Goal: Information Seeking & Learning: Learn about a topic

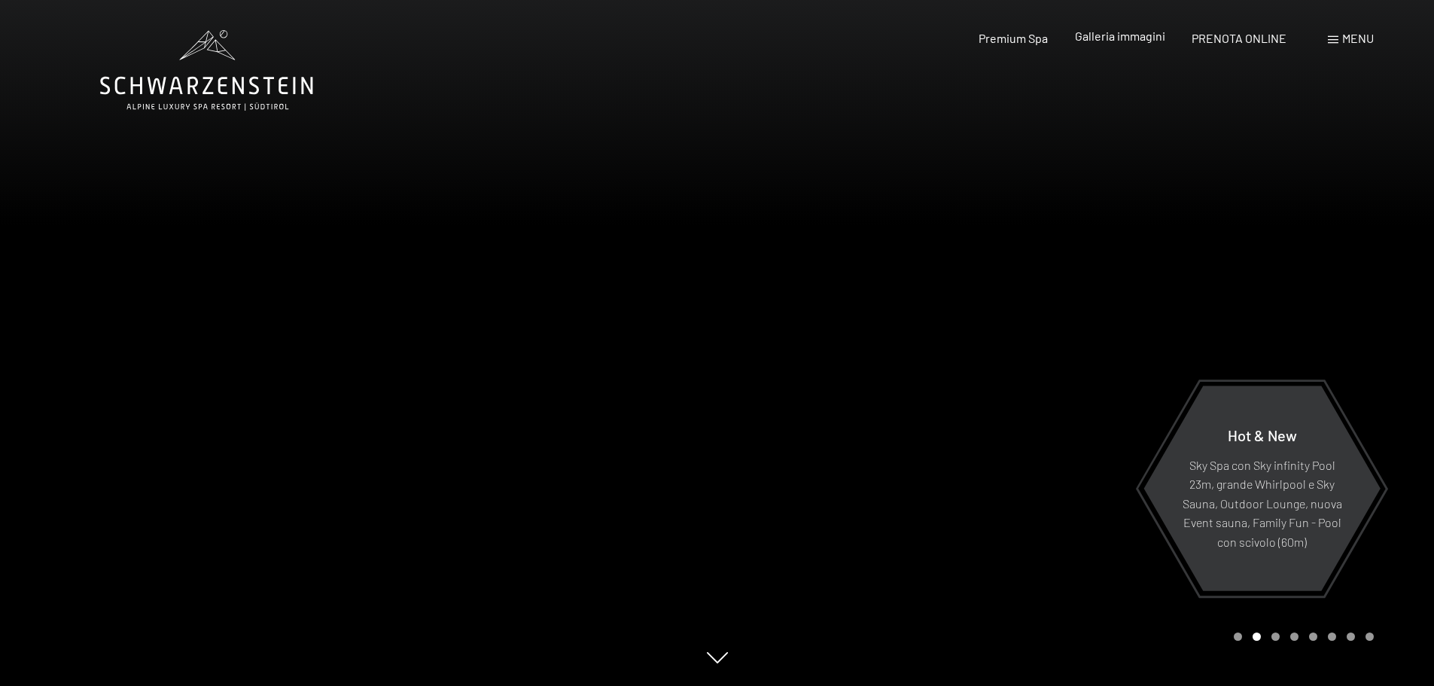
click at [1124, 46] on div "Premium Spa Galleria immagini PRENOTA ONLINE" at bounding box center [1119, 38] width 387 height 17
click at [1114, 40] on span "Galleria immagini" at bounding box center [1120, 36] width 90 height 14
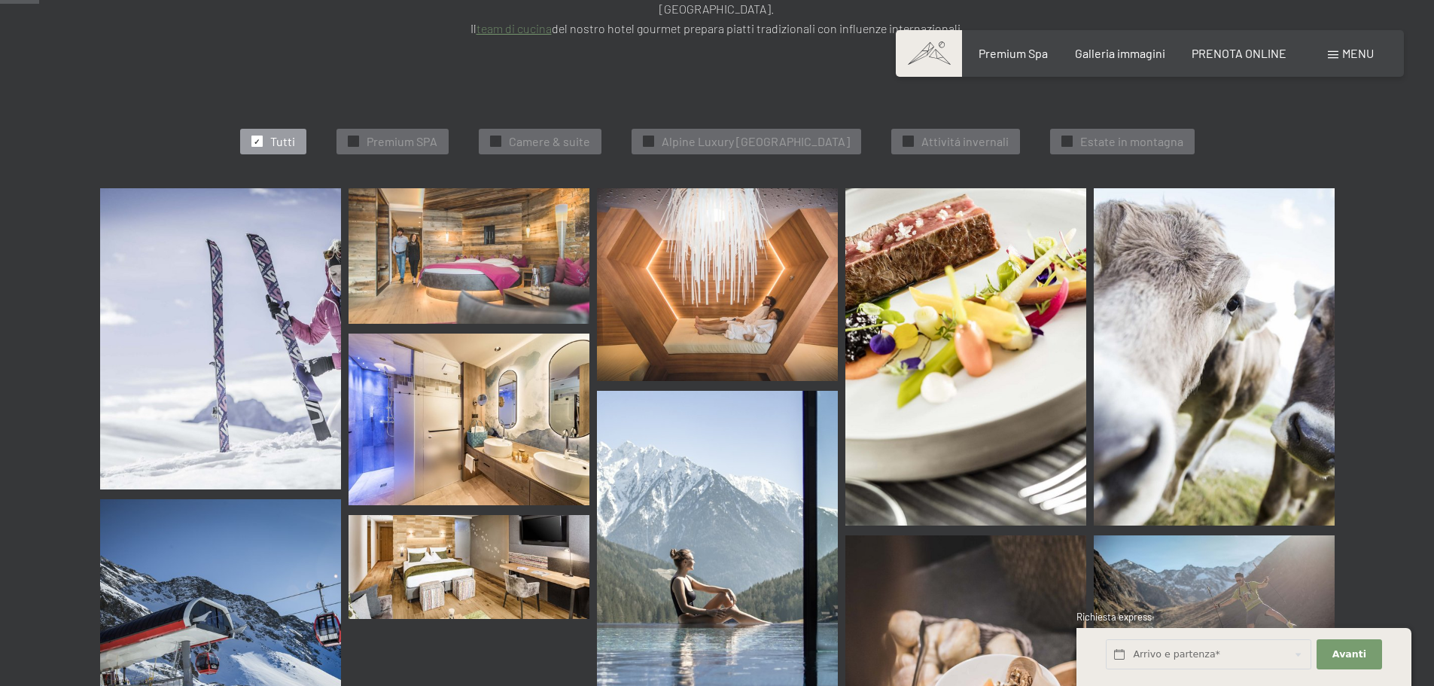
scroll to position [471, 0]
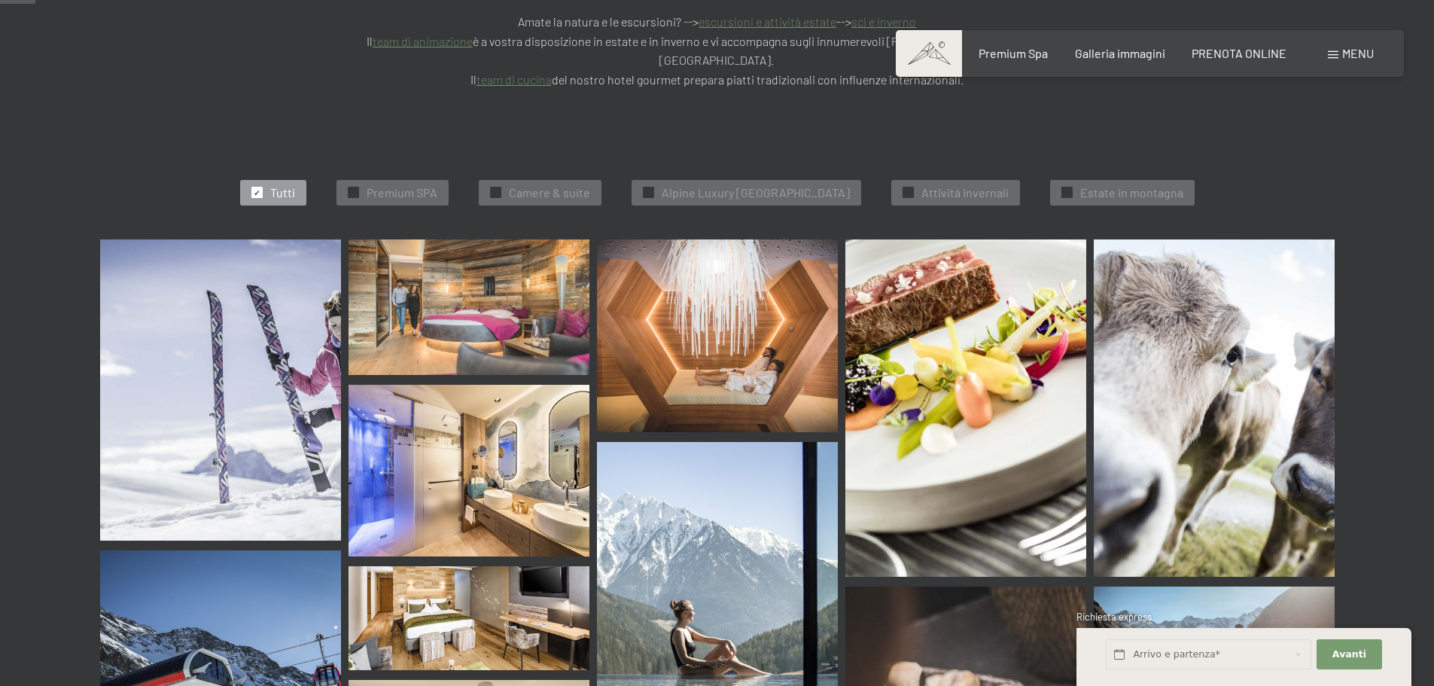
click at [1028, 62] on div "Prenotazione Richiesta Premium Spa Galleria immagini PRENOTA ONLINE Menu DE IT …" at bounding box center [1150, 53] width 448 height 17
click at [1023, 56] on span "Premium Spa" at bounding box center [1013, 51] width 69 height 14
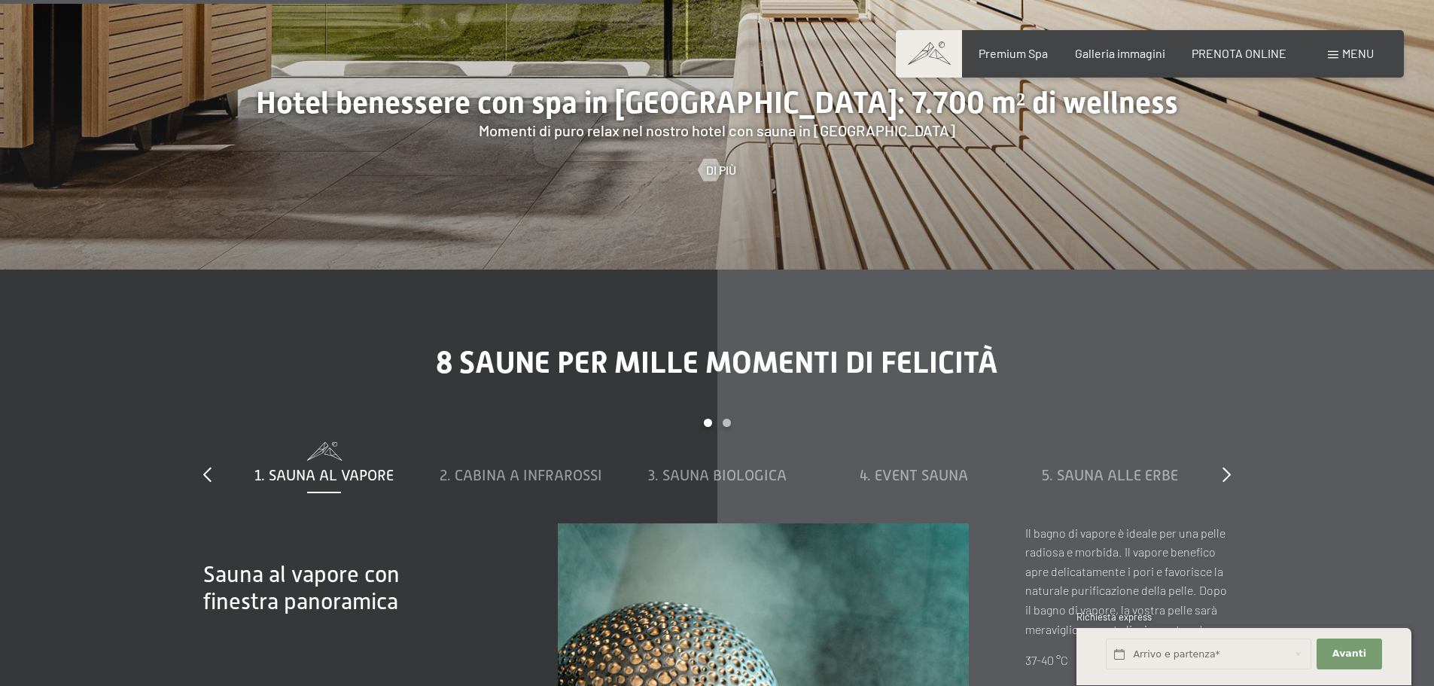
scroll to position [5193, 0]
click at [1225, 466] on icon at bounding box center [1227, 473] width 8 height 15
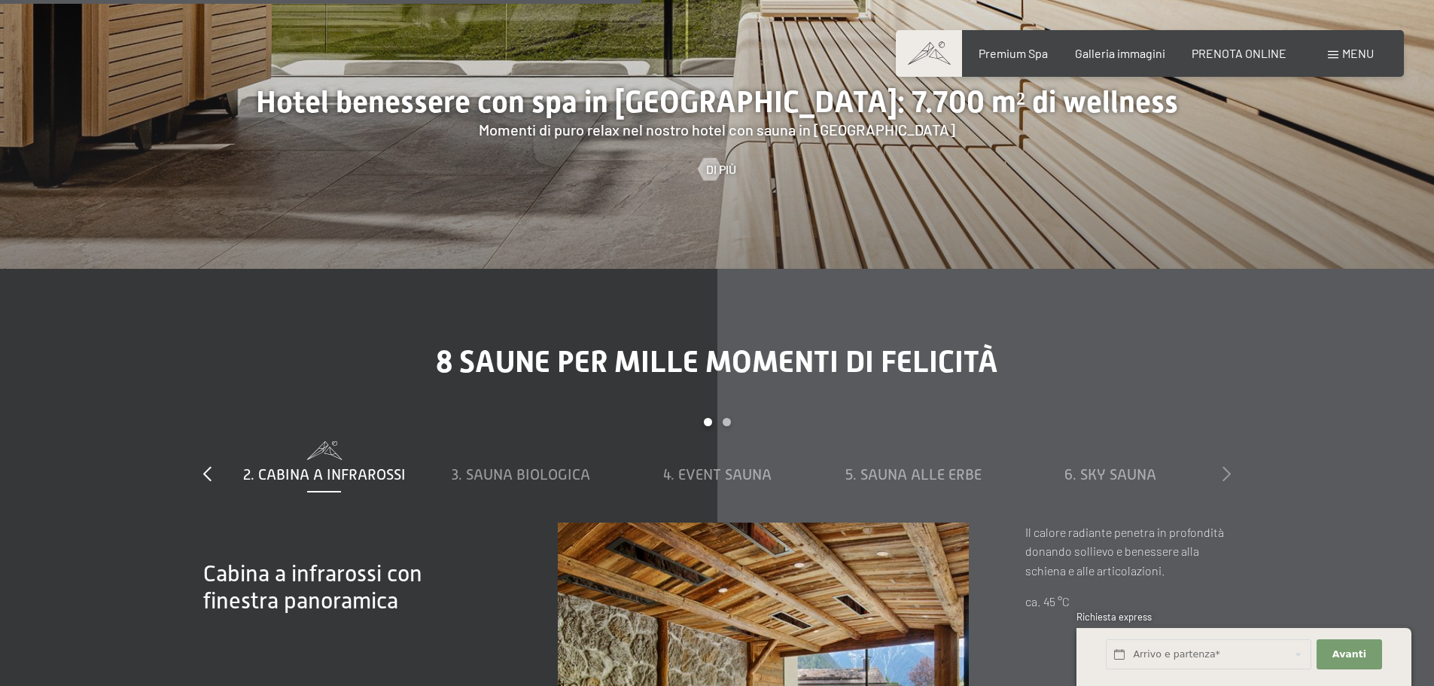
click at [1225, 466] on icon at bounding box center [1227, 473] width 8 height 15
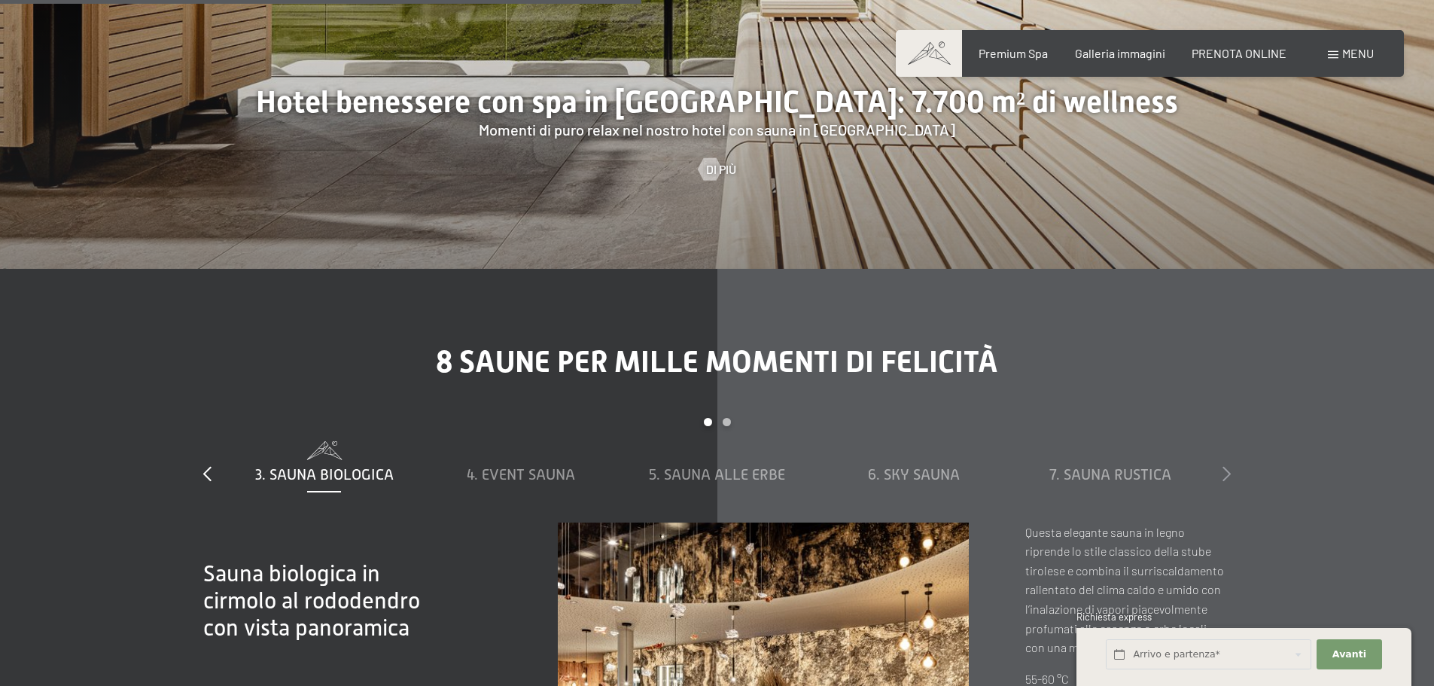
click at [1225, 466] on icon at bounding box center [1227, 473] width 8 height 15
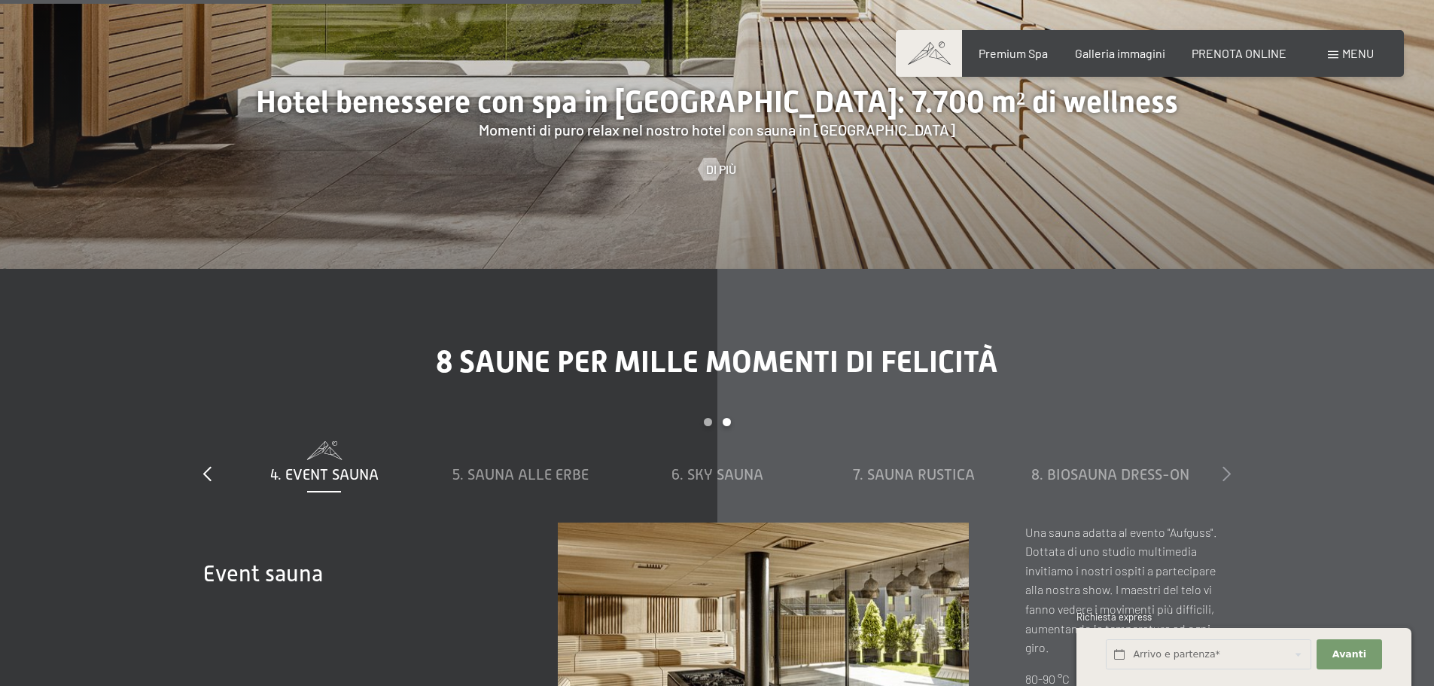
click at [1225, 466] on icon at bounding box center [1227, 473] width 8 height 15
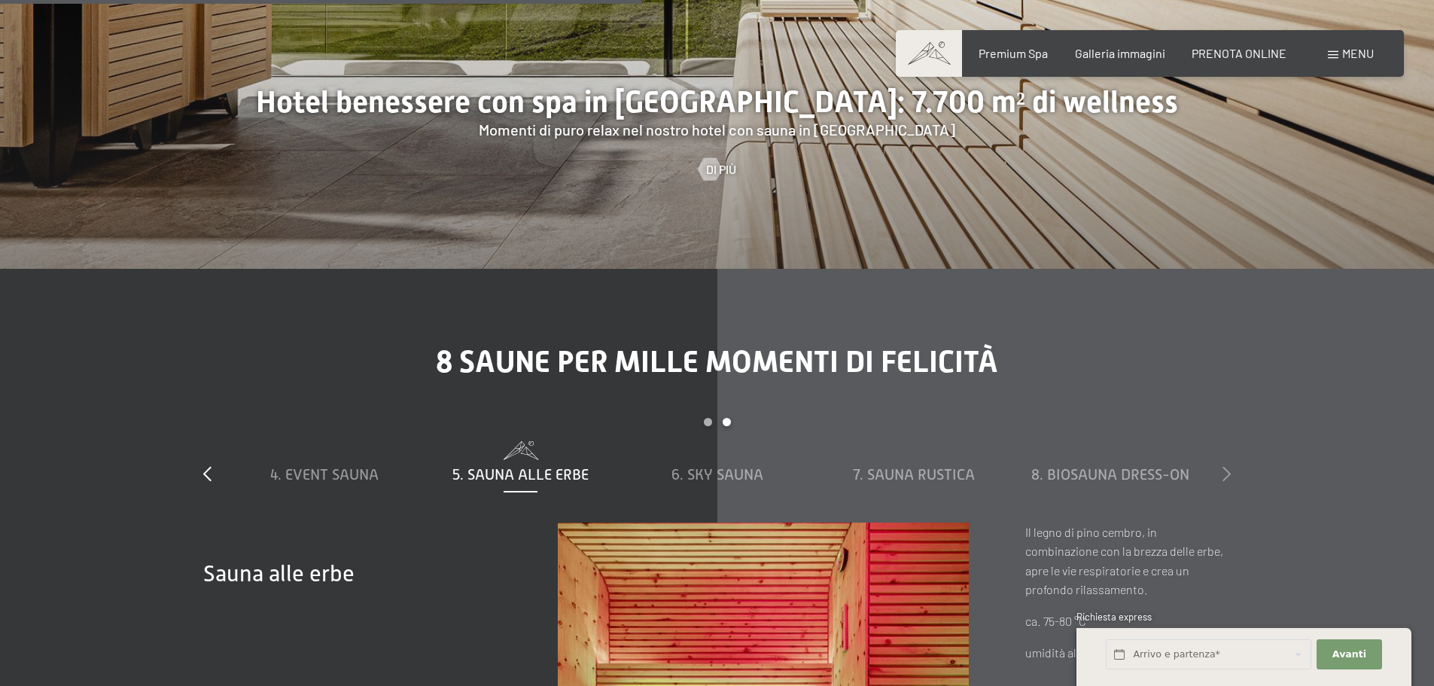
click at [1225, 466] on icon at bounding box center [1227, 473] width 8 height 15
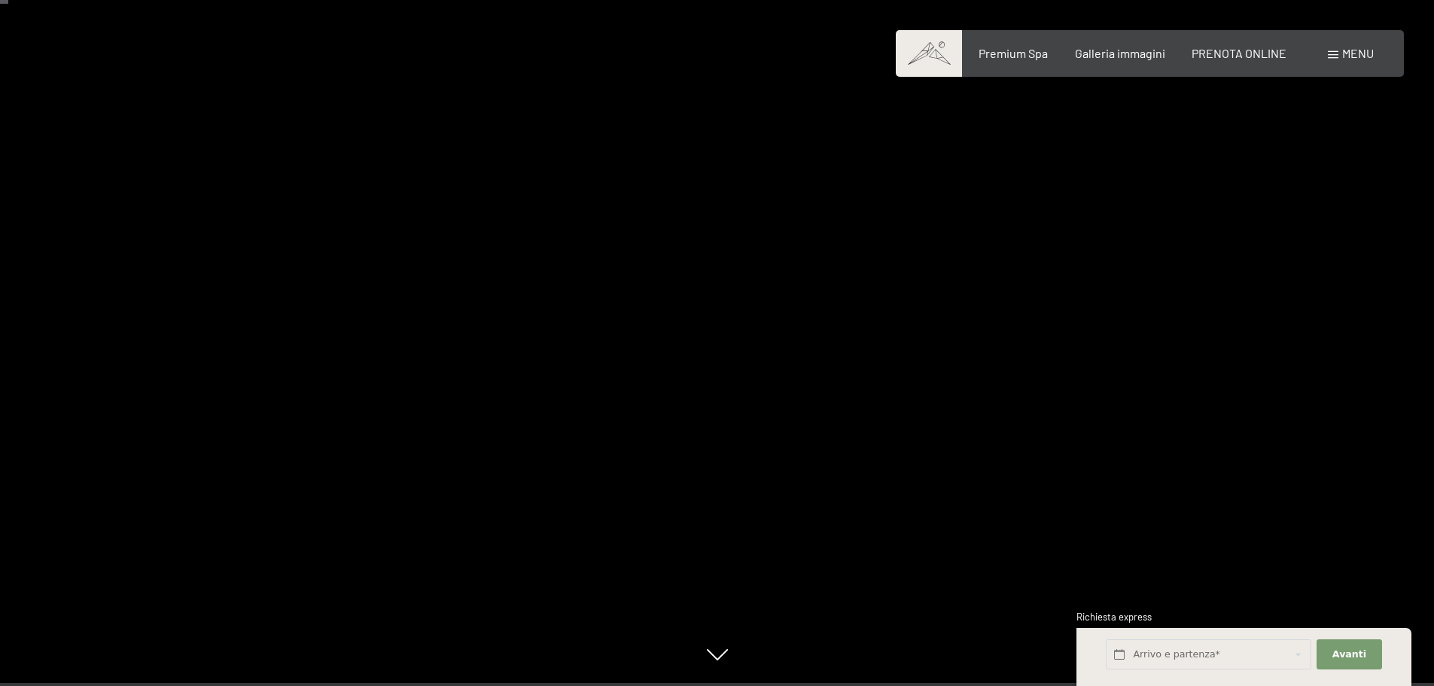
scroll to position [0, 0]
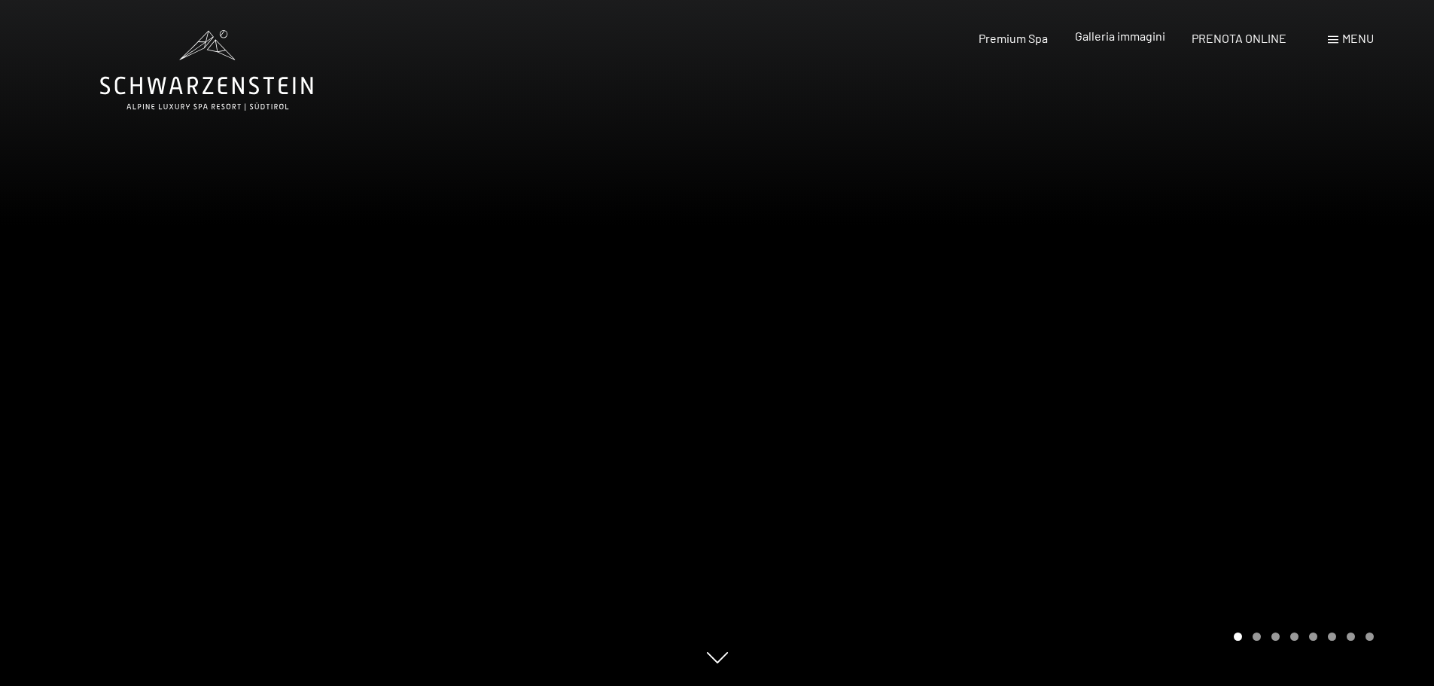
click at [1110, 32] on span "Galleria immagini" at bounding box center [1120, 36] width 90 height 14
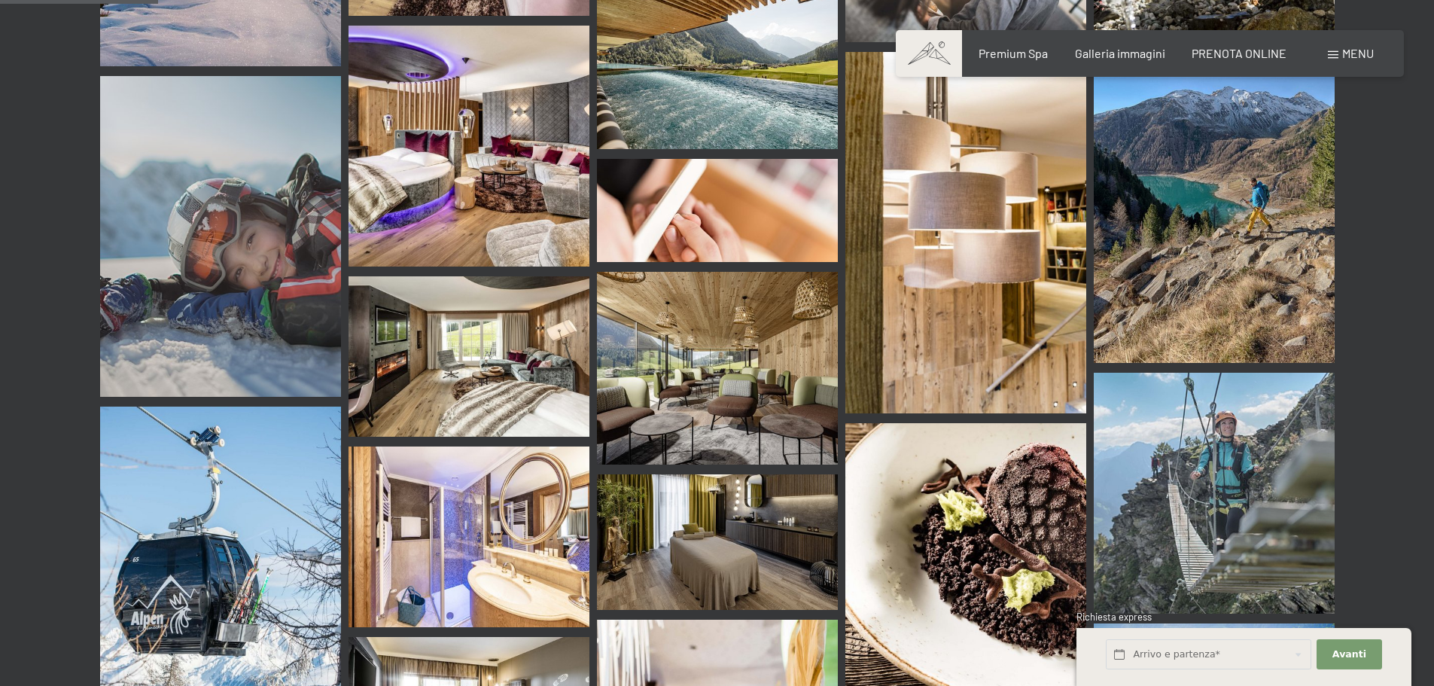
scroll to position [2112, 0]
click at [678, 344] on img at bounding box center [717, 368] width 241 height 193
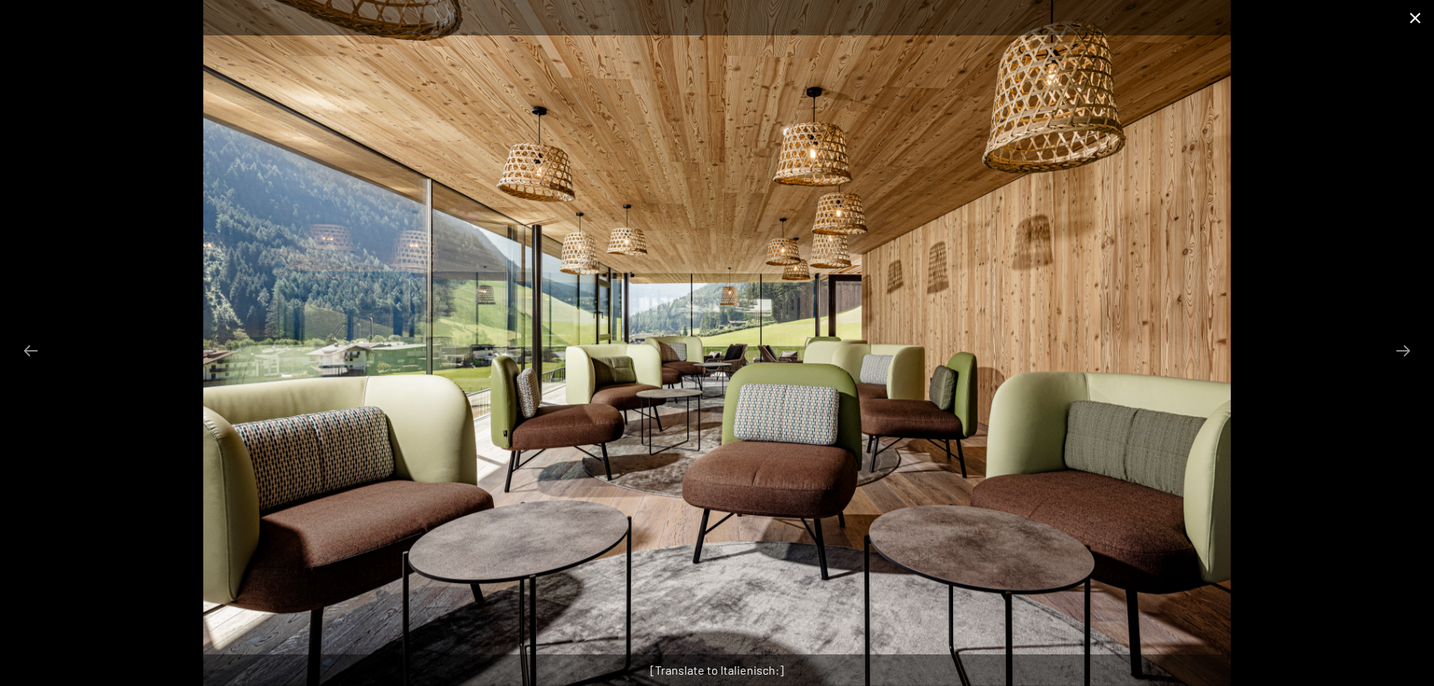
click at [1416, 15] on button "Close gallery" at bounding box center [1416, 17] width 38 height 35
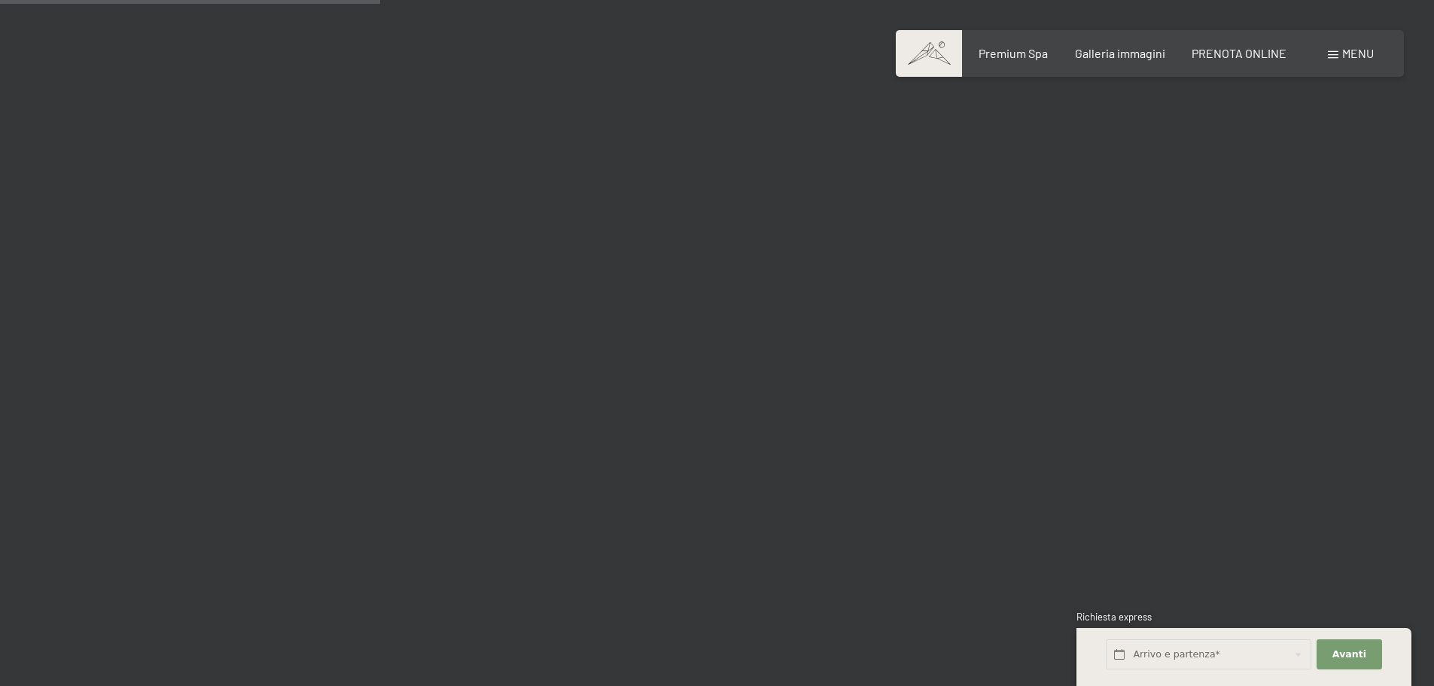
scroll to position [5068, 0]
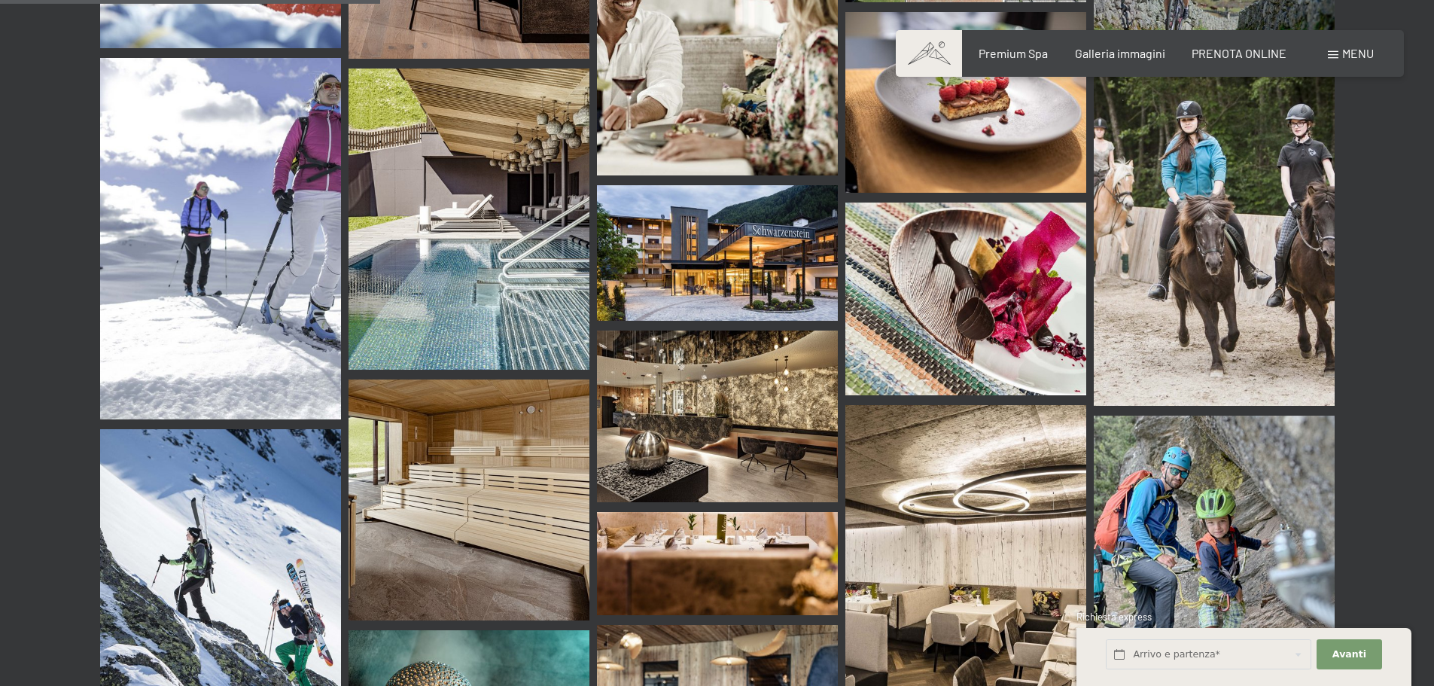
click at [698, 229] on img at bounding box center [717, 253] width 241 height 136
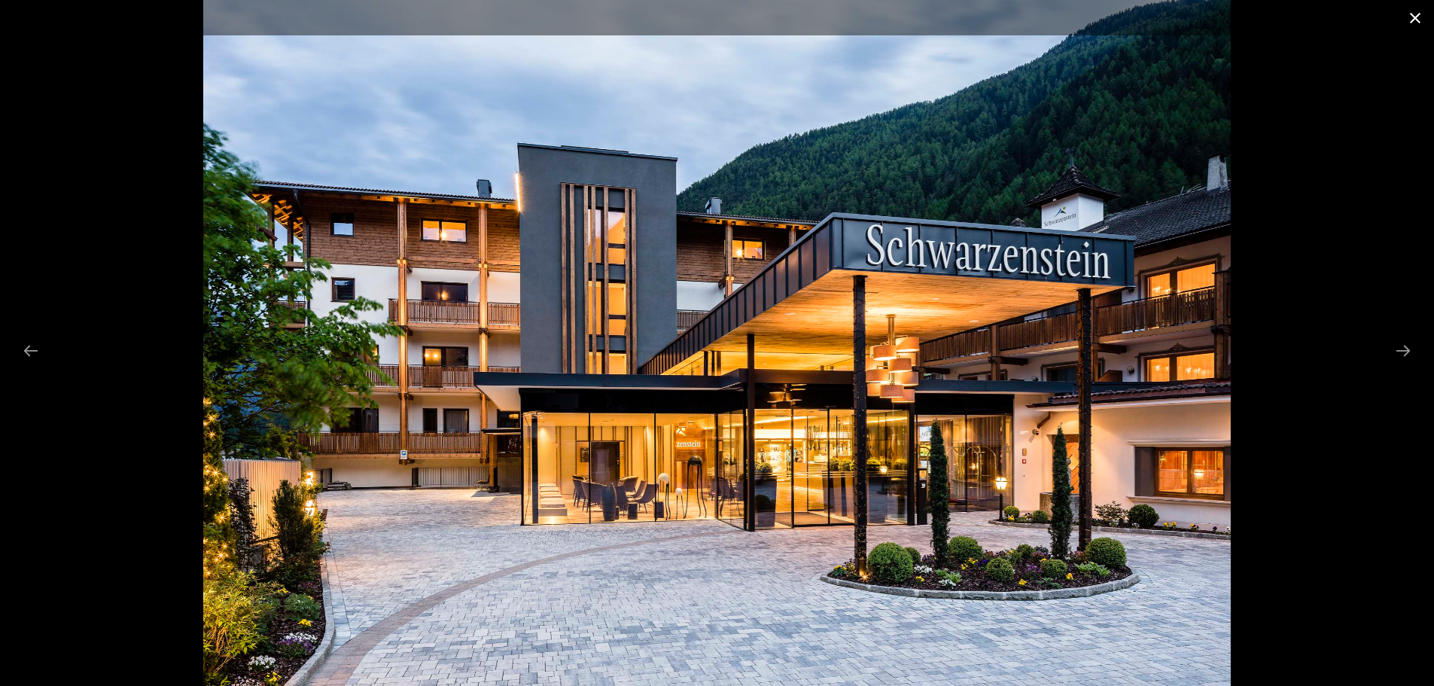
click at [1411, 19] on button "Close gallery" at bounding box center [1416, 17] width 38 height 35
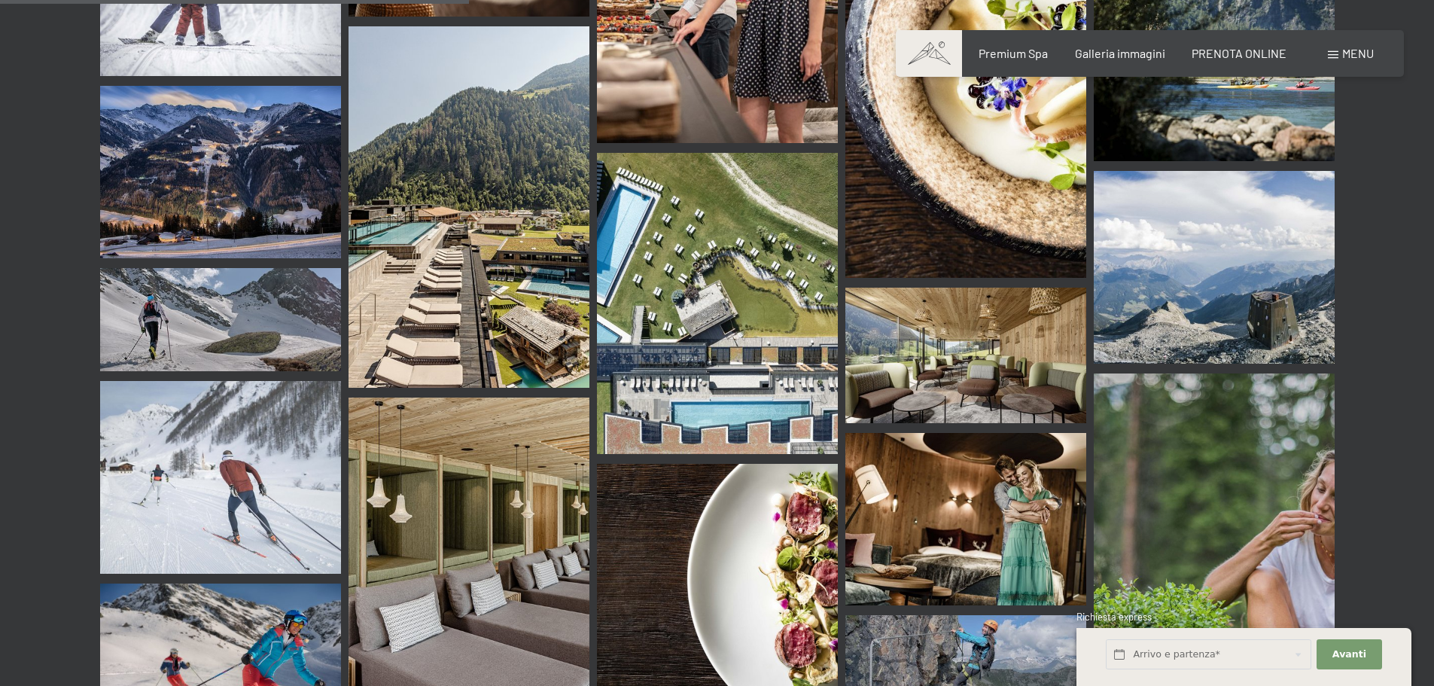
scroll to position [6251, 0]
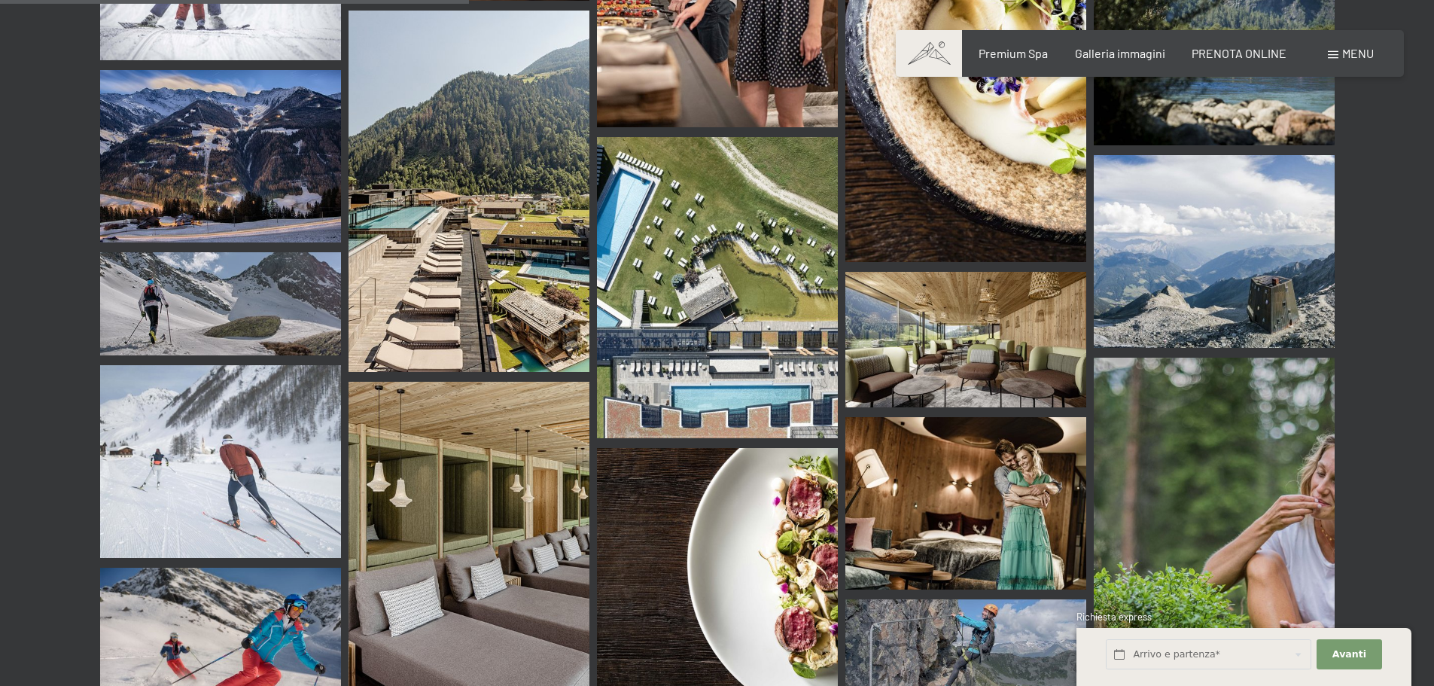
click at [666, 148] on img at bounding box center [717, 287] width 241 height 301
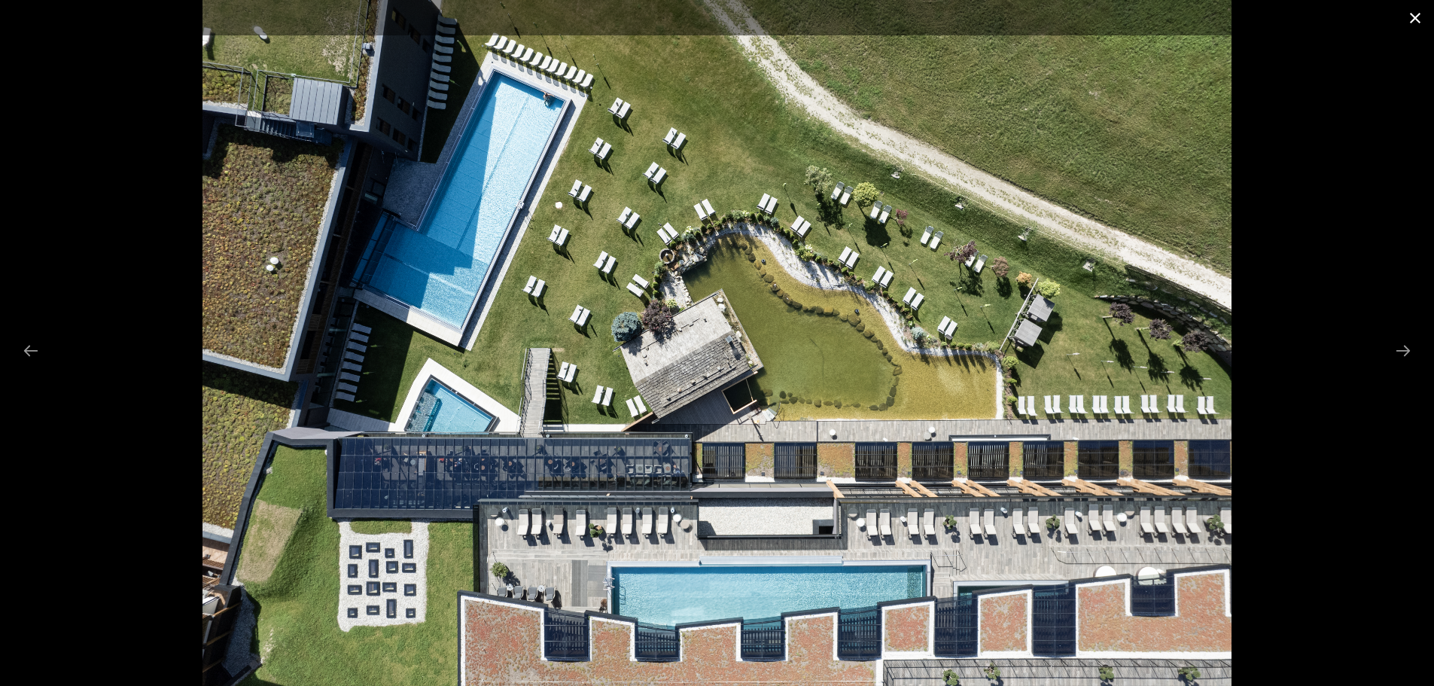
click at [1408, 22] on button "Close gallery" at bounding box center [1416, 17] width 38 height 35
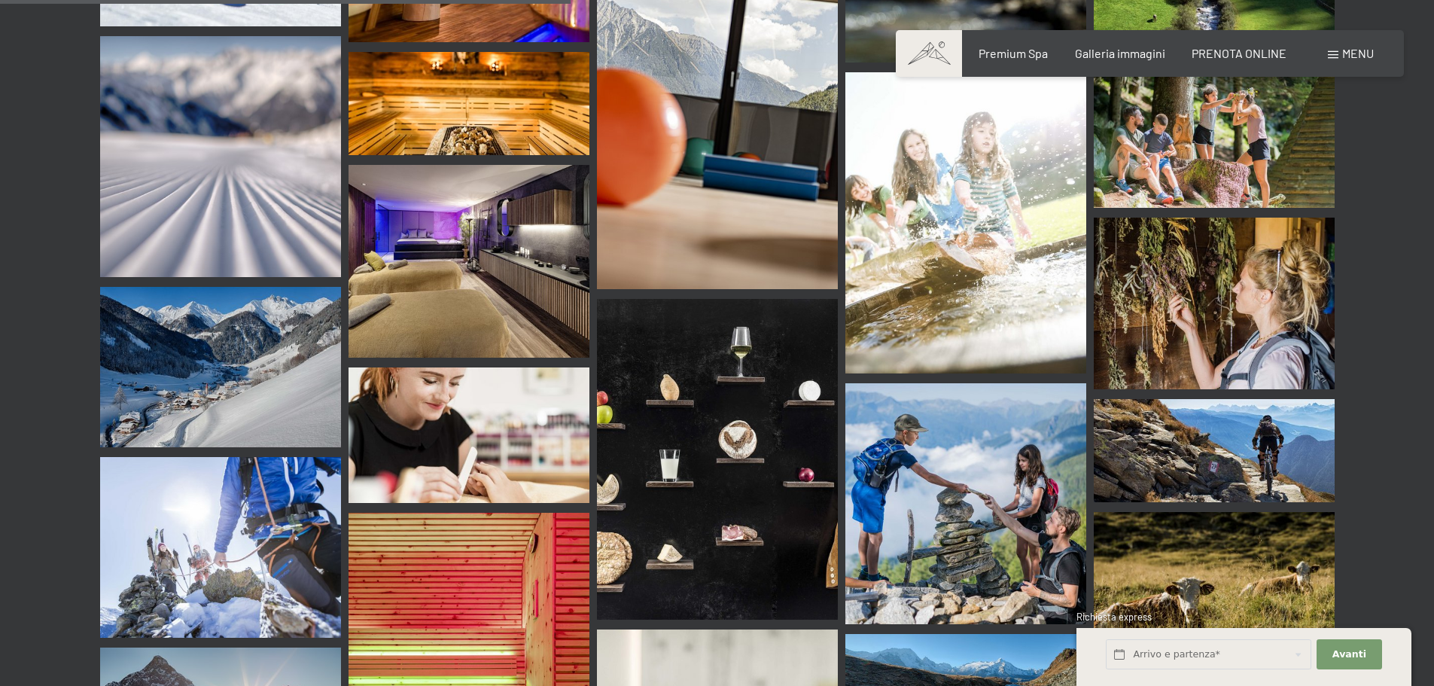
scroll to position [7621, 0]
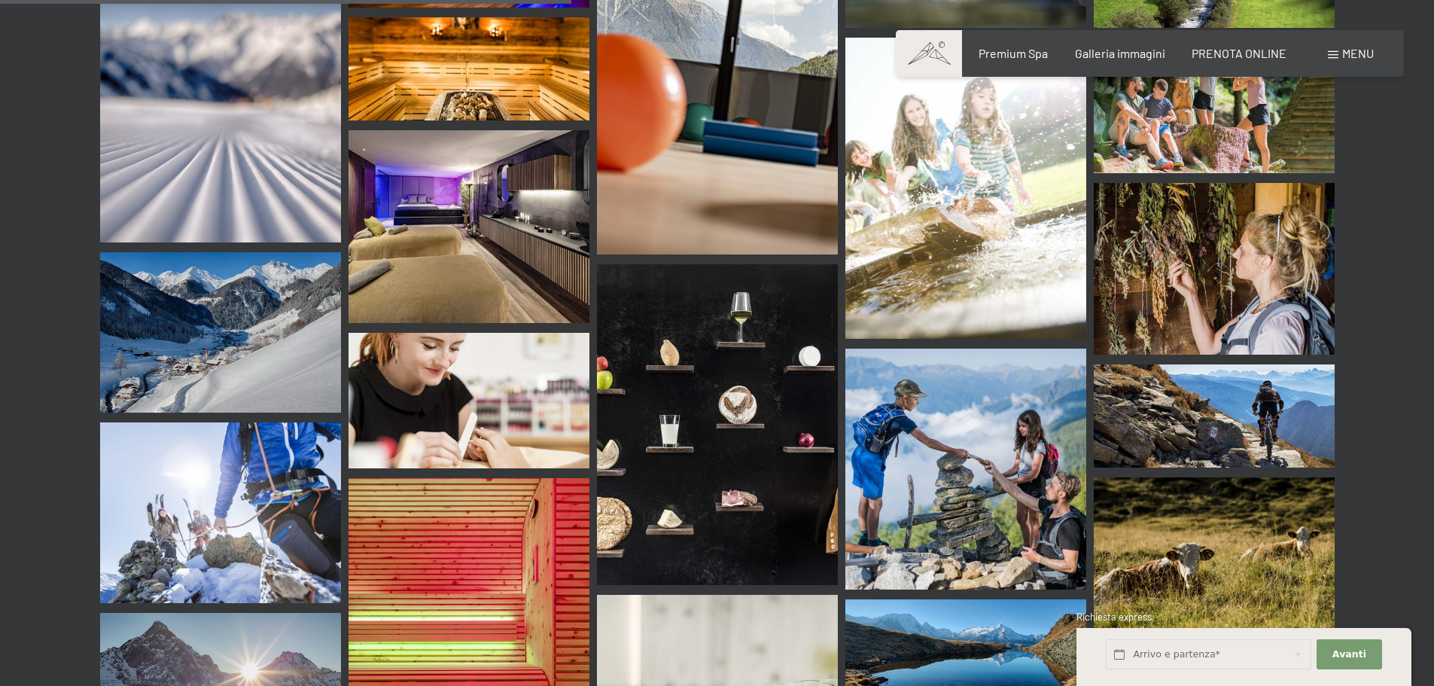
click at [789, 382] on img at bounding box center [717, 425] width 241 height 322
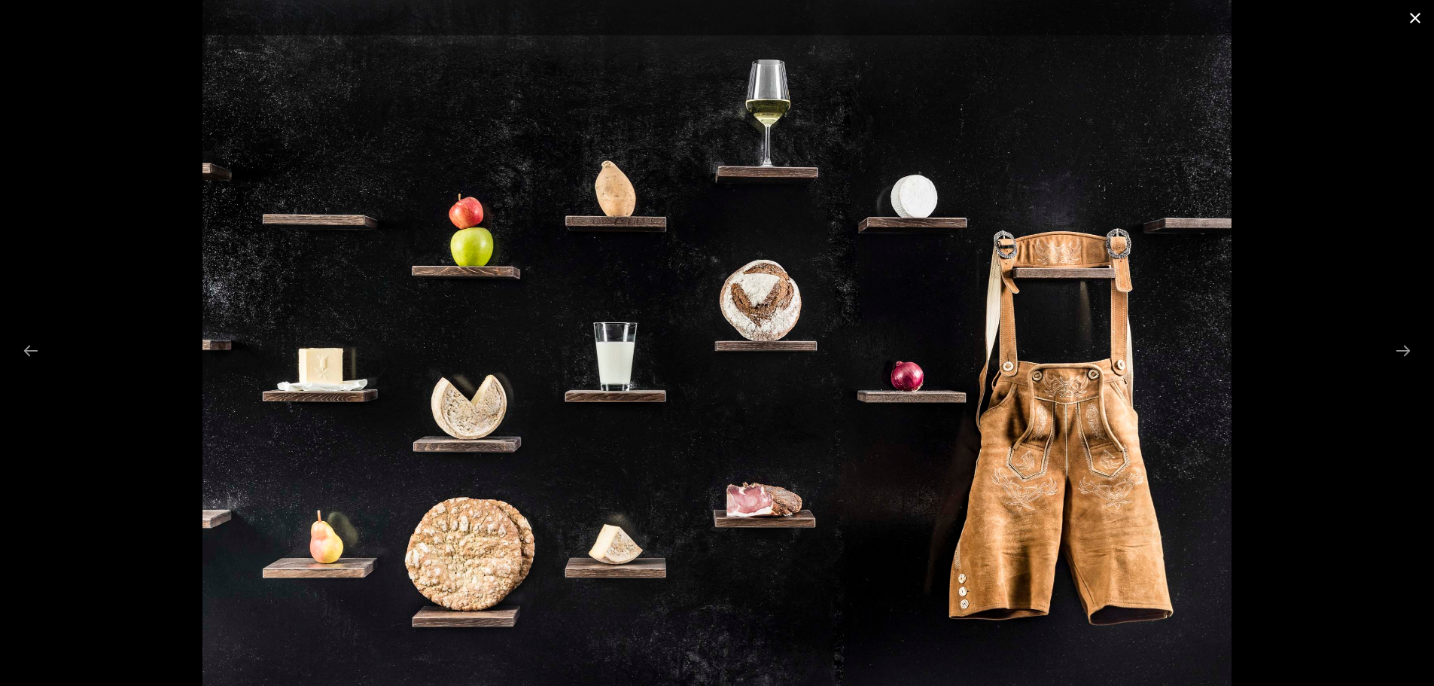
click at [1405, 20] on button "Close gallery" at bounding box center [1416, 17] width 38 height 35
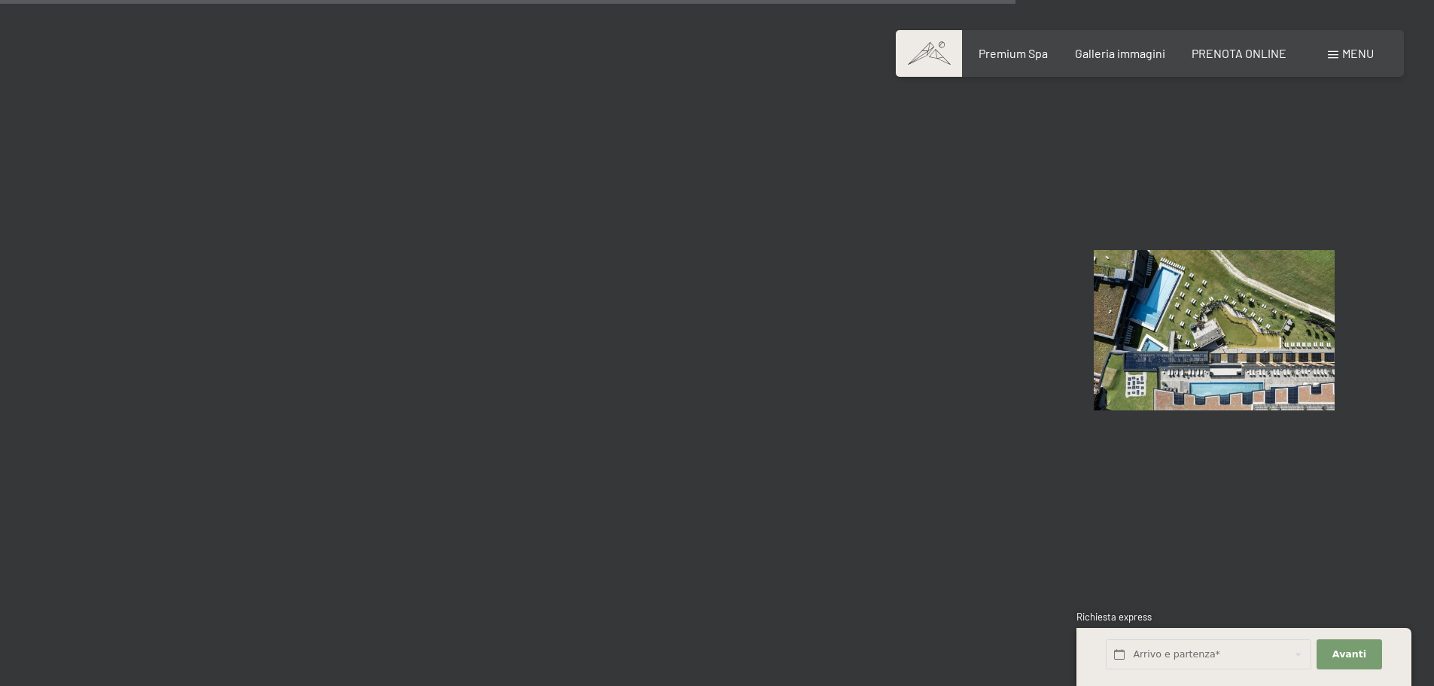
scroll to position [13549, 0]
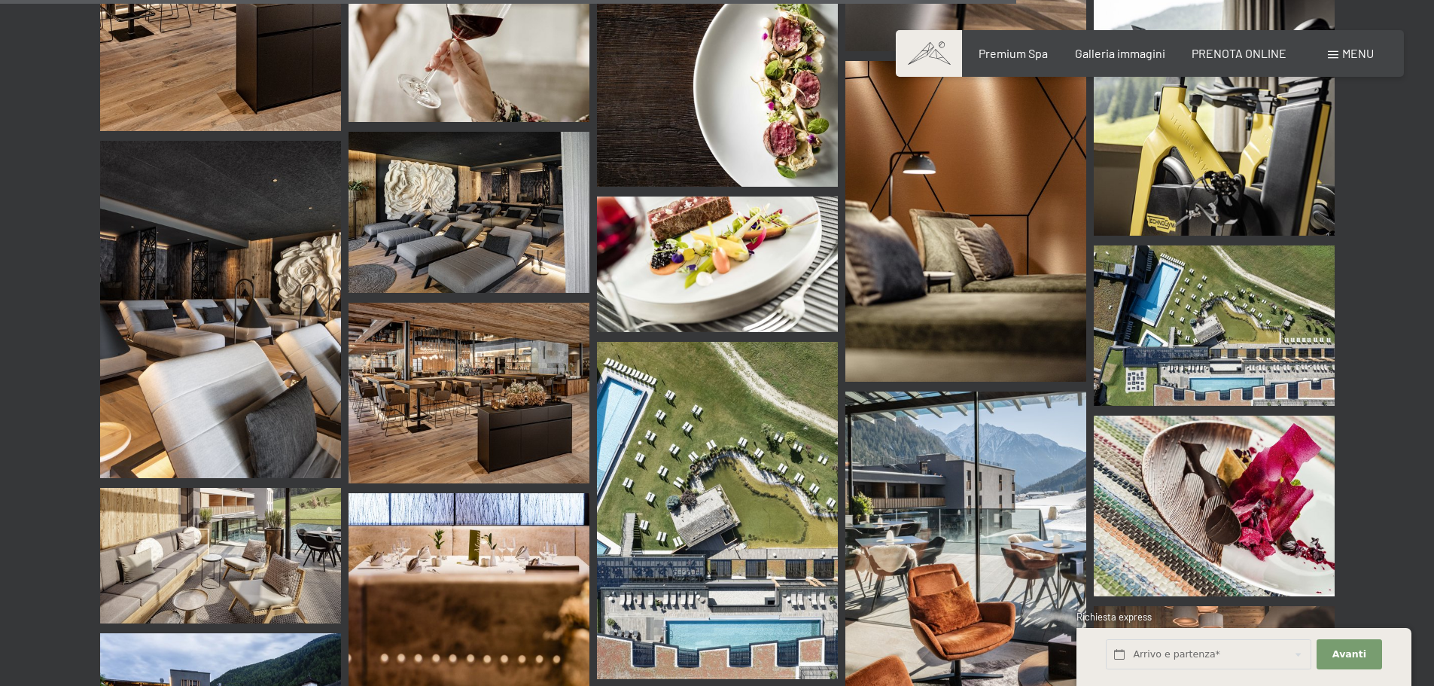
click at [964, 398] on img at bounding box center [966, 560] width 241 height 337
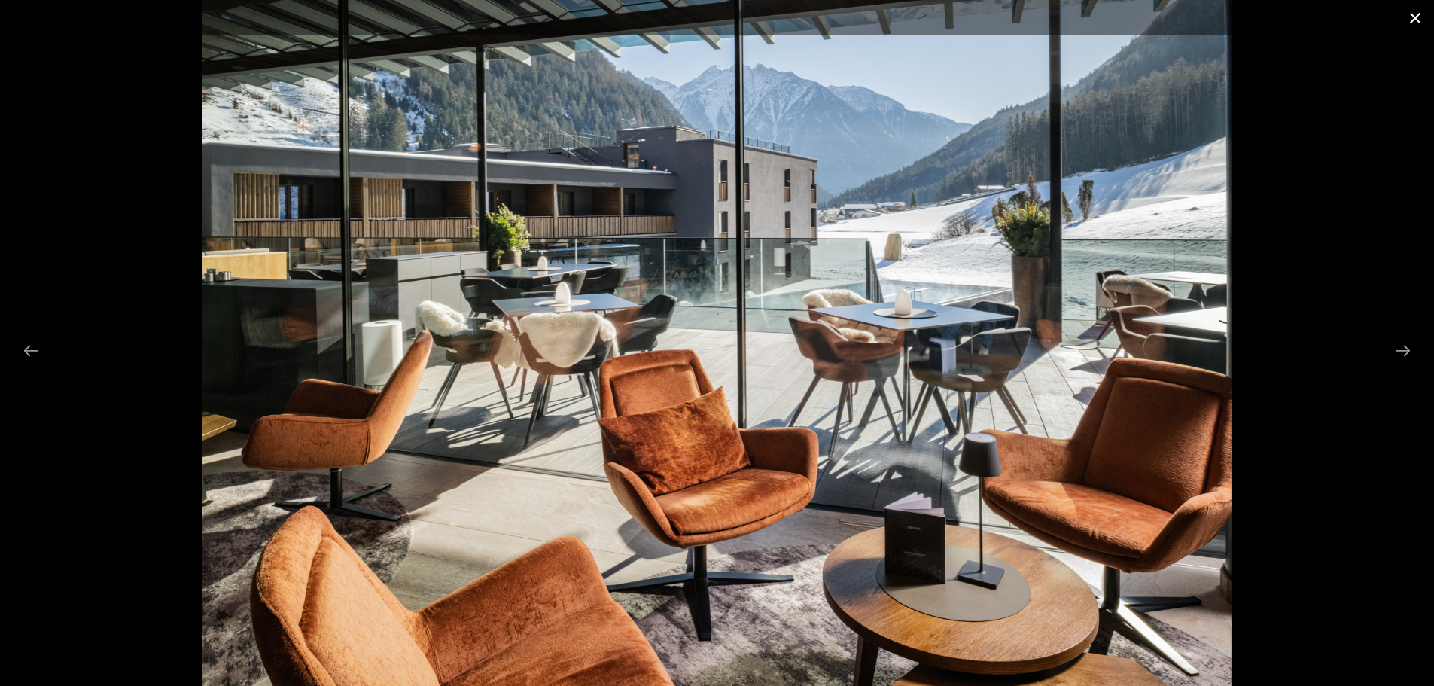
click at [1410, 22] on button "Close gallery" at bounding box center [1416, 17] width 38 height 35
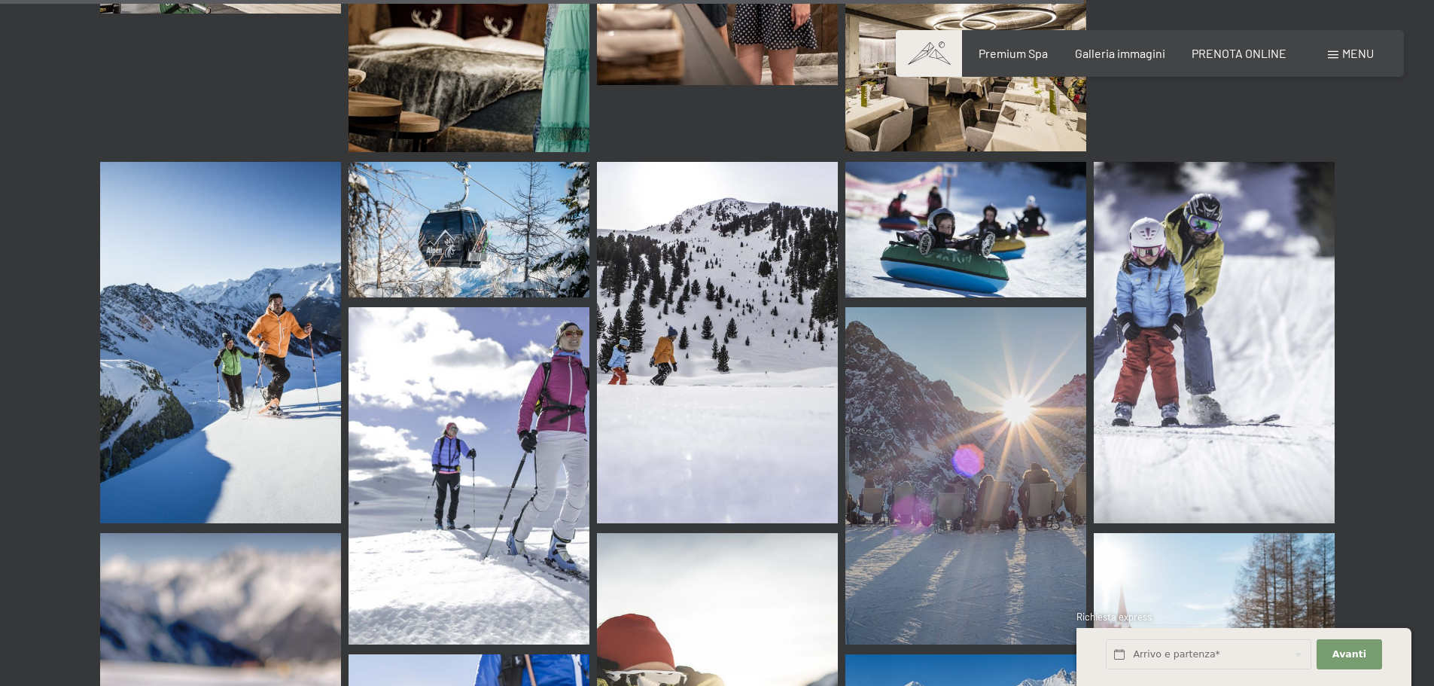
scroll to position [14455, 0]
click at [946, 231] on img at bounding box center [966, 229] width 241 height 136
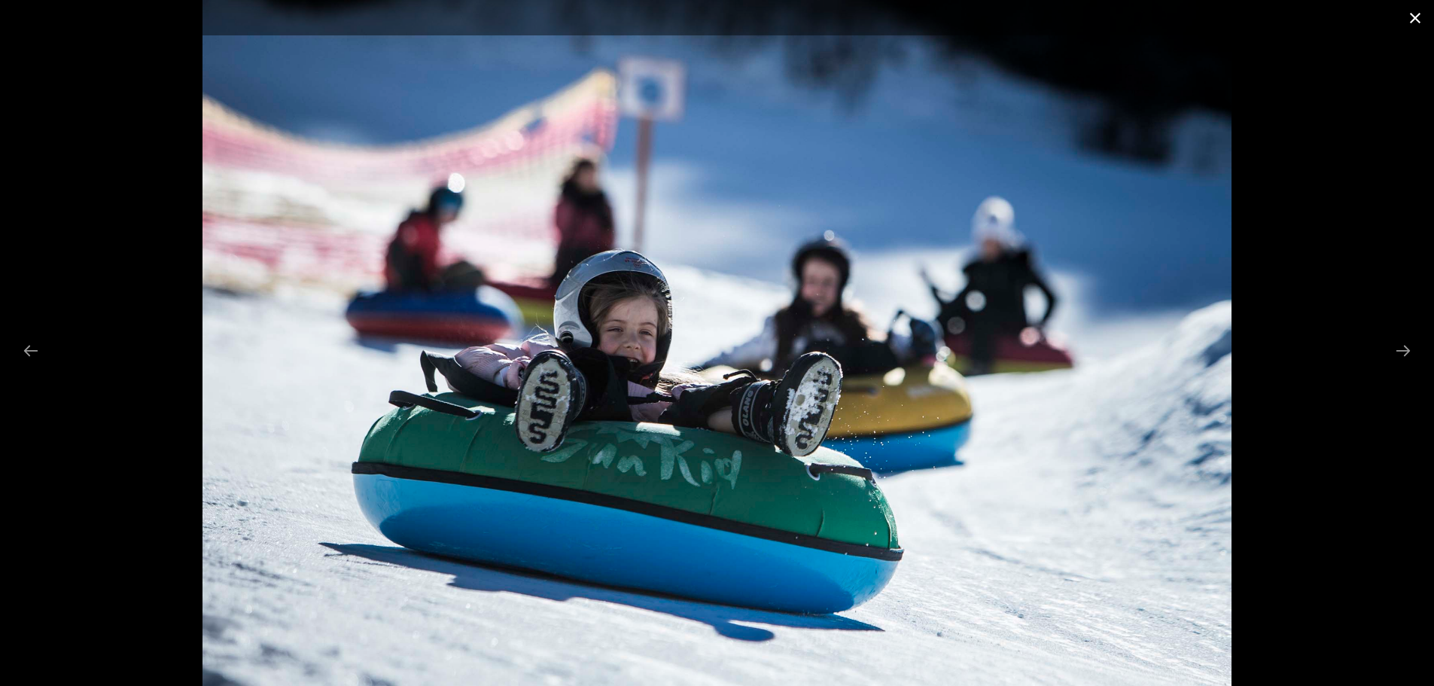
click at [1421, 14] on button "Close gallery" at bounding box center [1416, 17] width 38 height 35
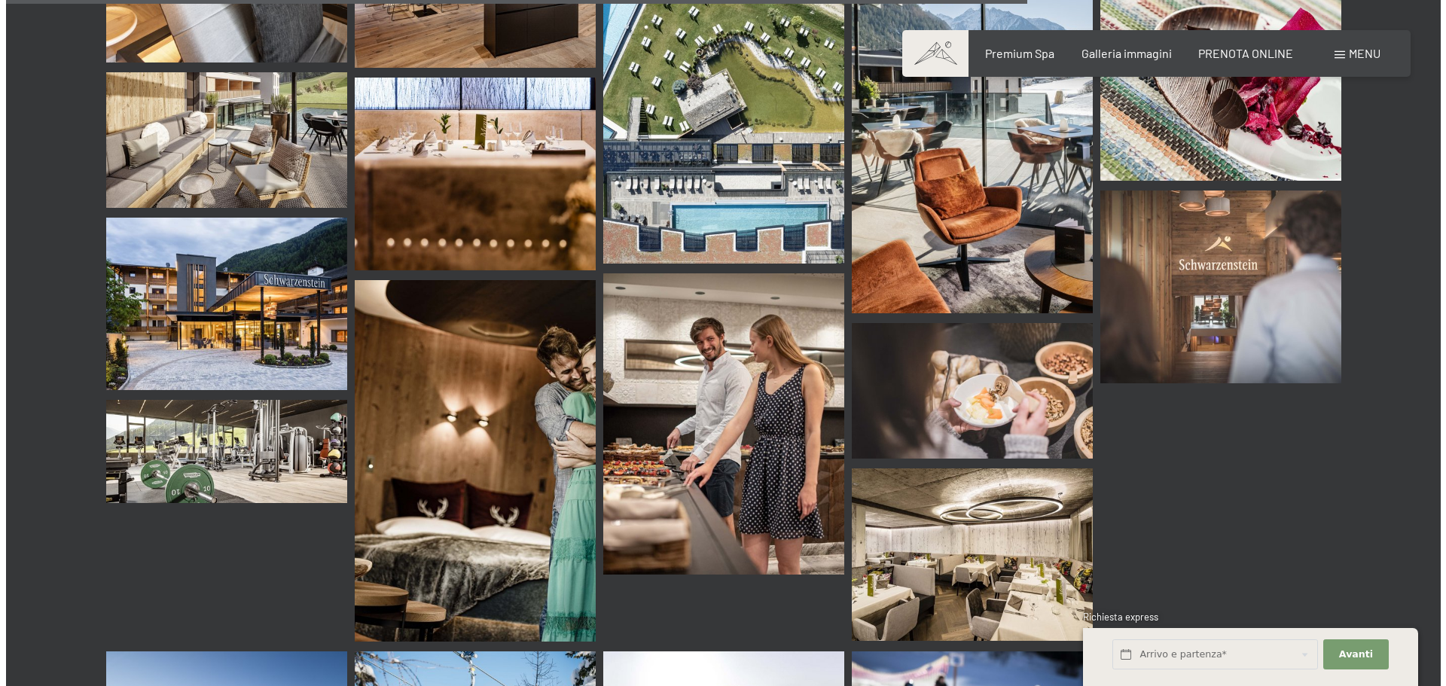
scroll to position [13102, 0]
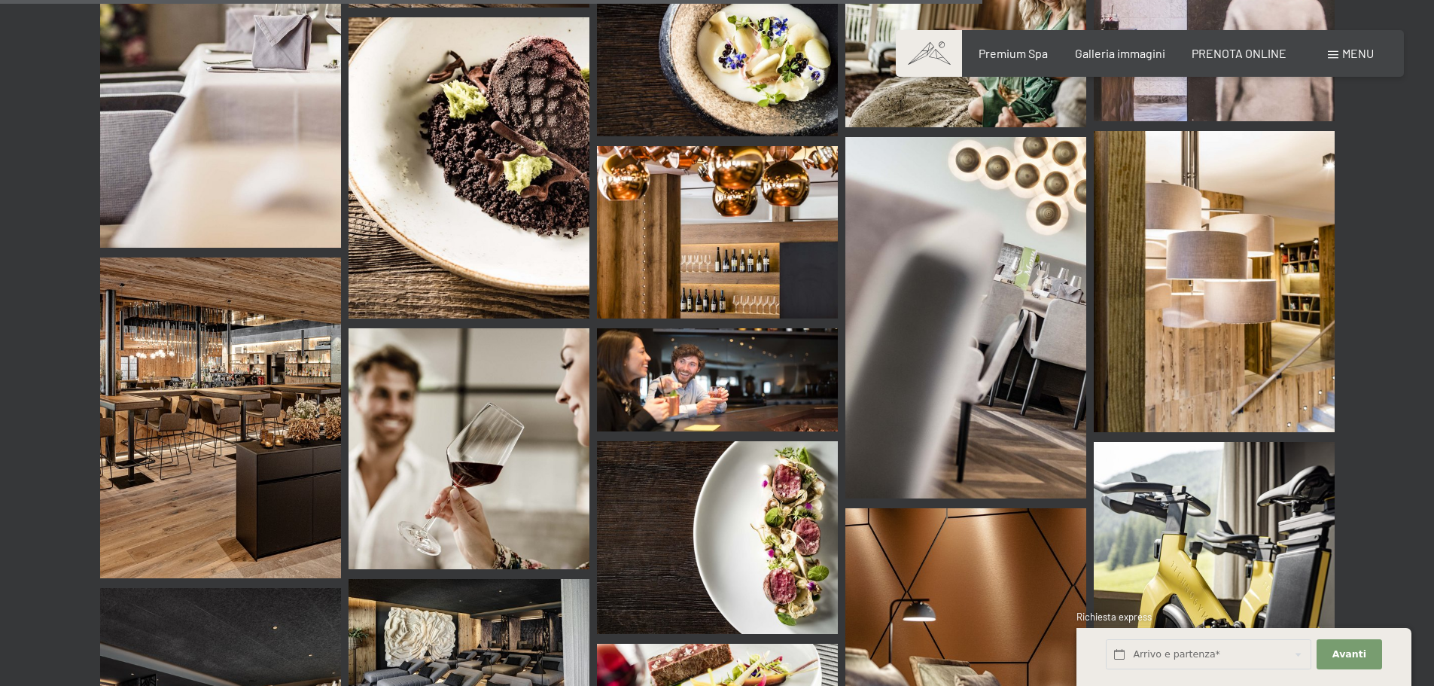
click at [1351, 50] on span "Menu" at bounding box center [1359, 53] width 32 height 14
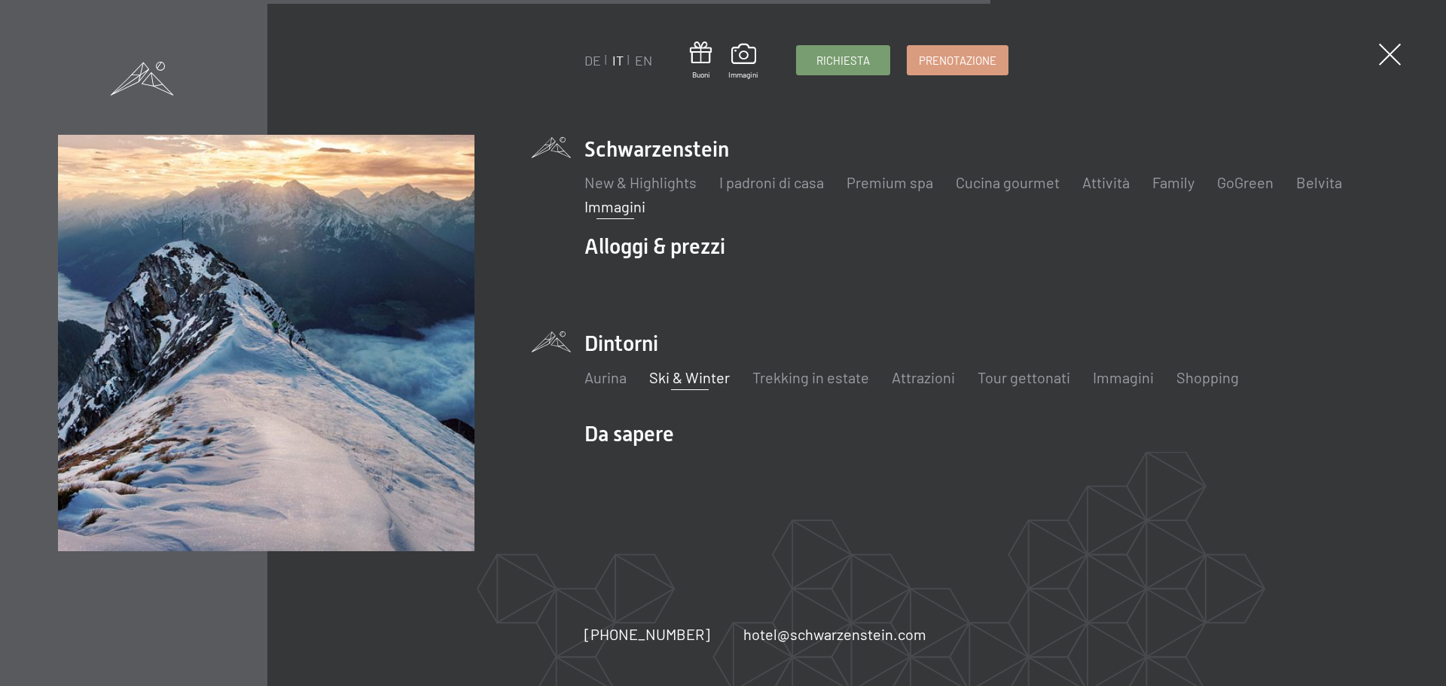
click at [689, 382] on link "Ski & Winter" at bounding box center [689, 377] width 81 height 18
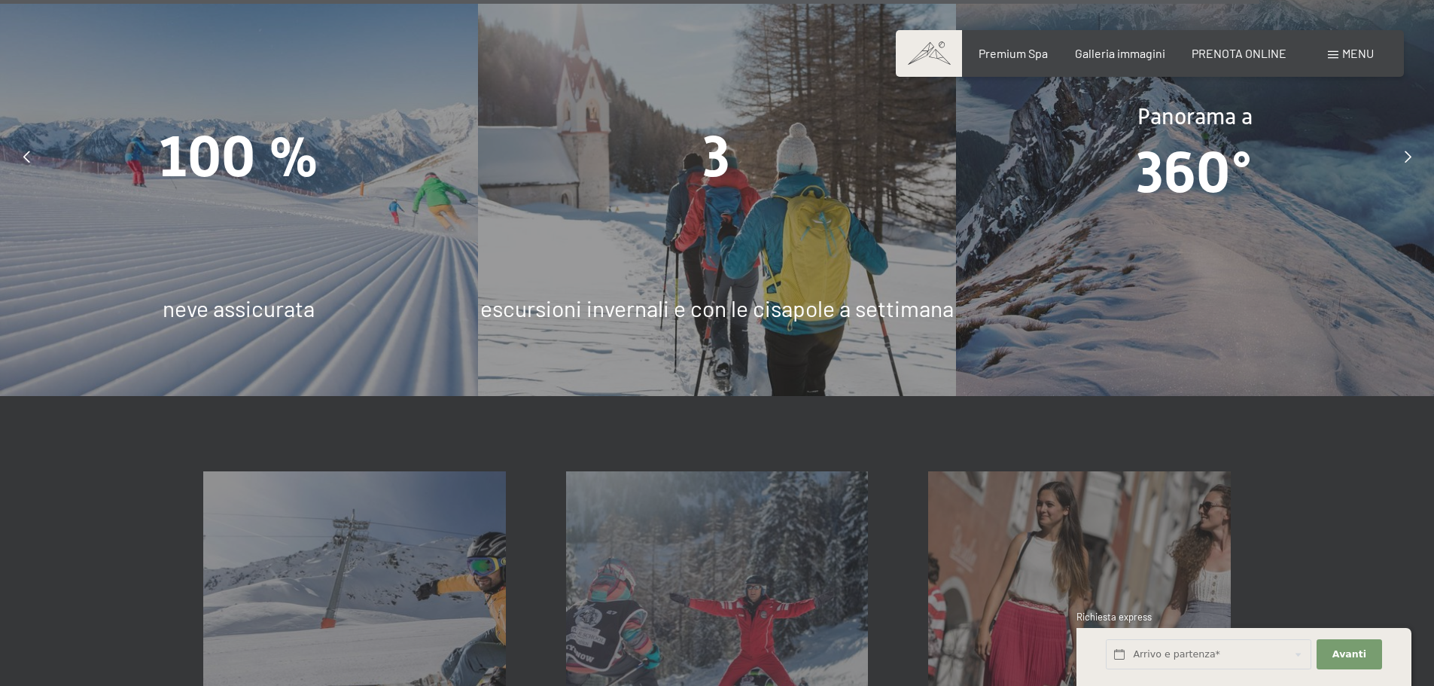
scroll to position [5049, 0]
click at [1212, 156] on span "360°" at bounding box center [1195, 172] width 117 height 66
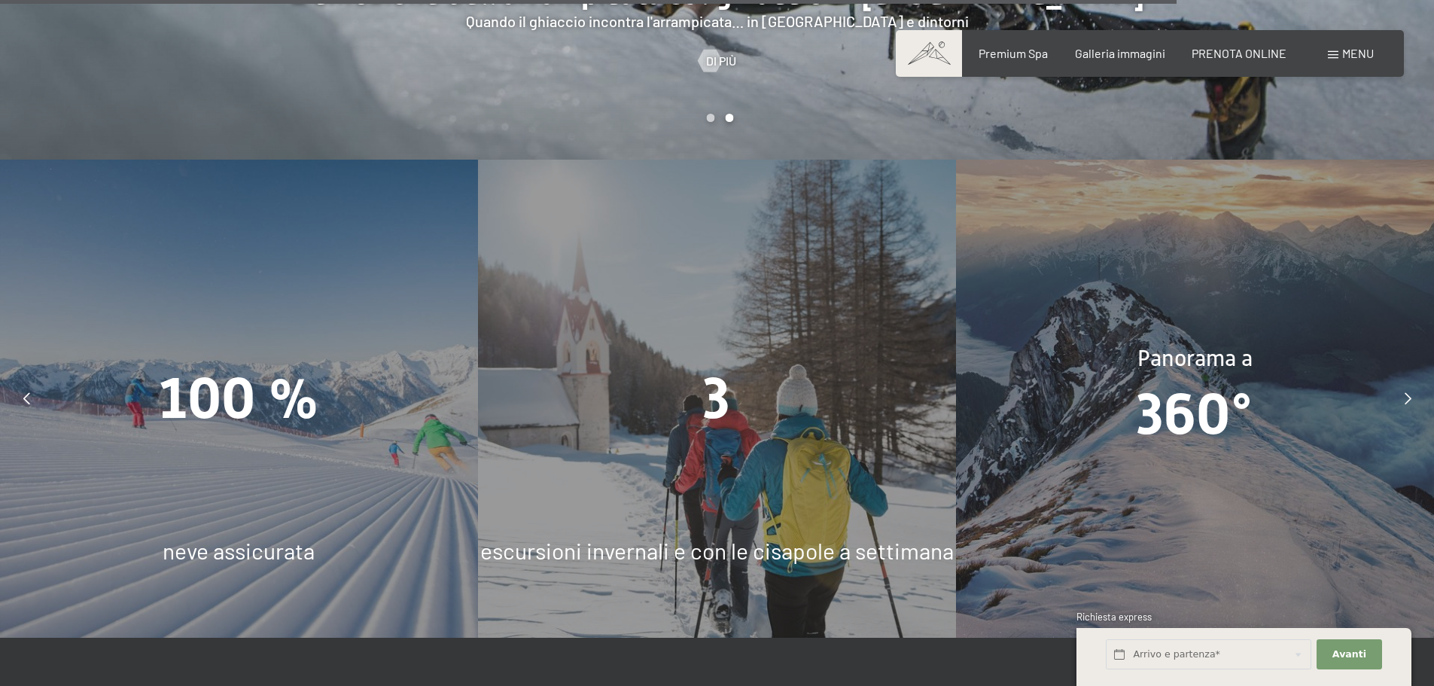
scroll to position [4771, 0]
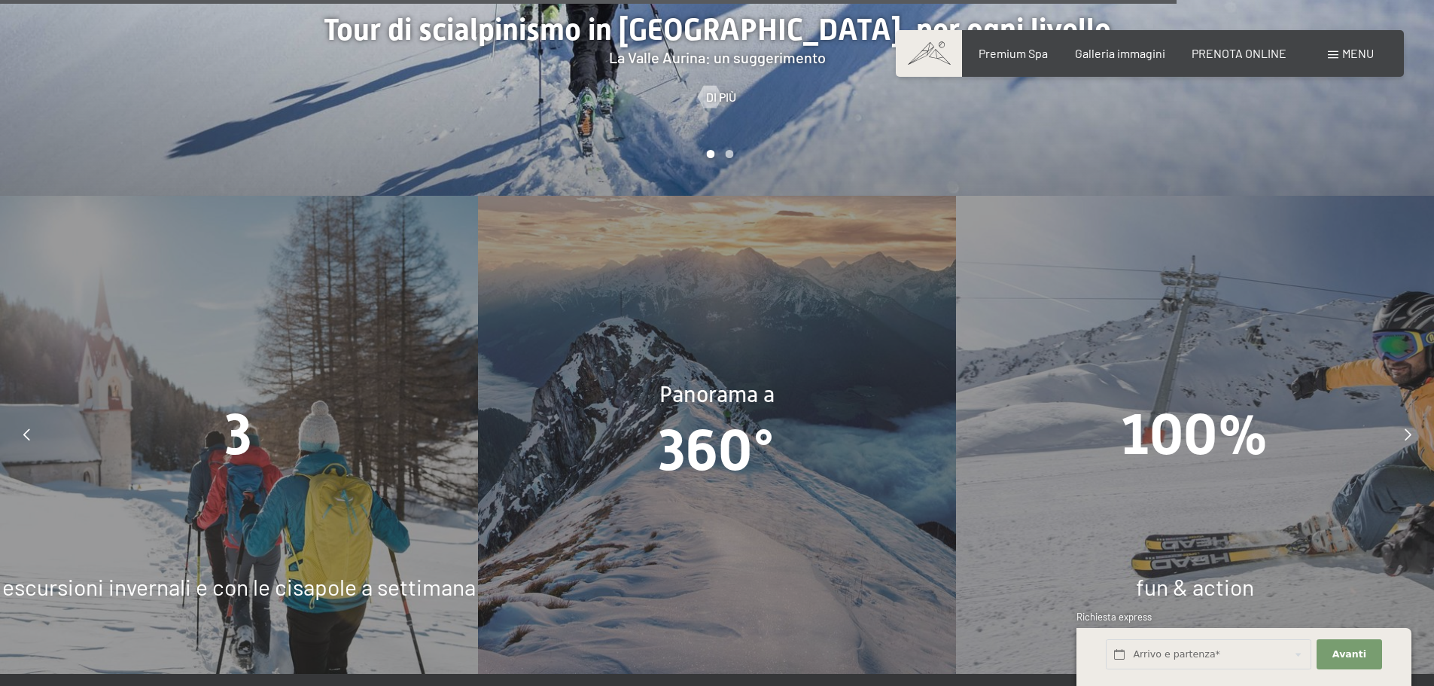
click at [1332, 49] on div "Menu" at bounding box center [1351, 53] width 46 height 17
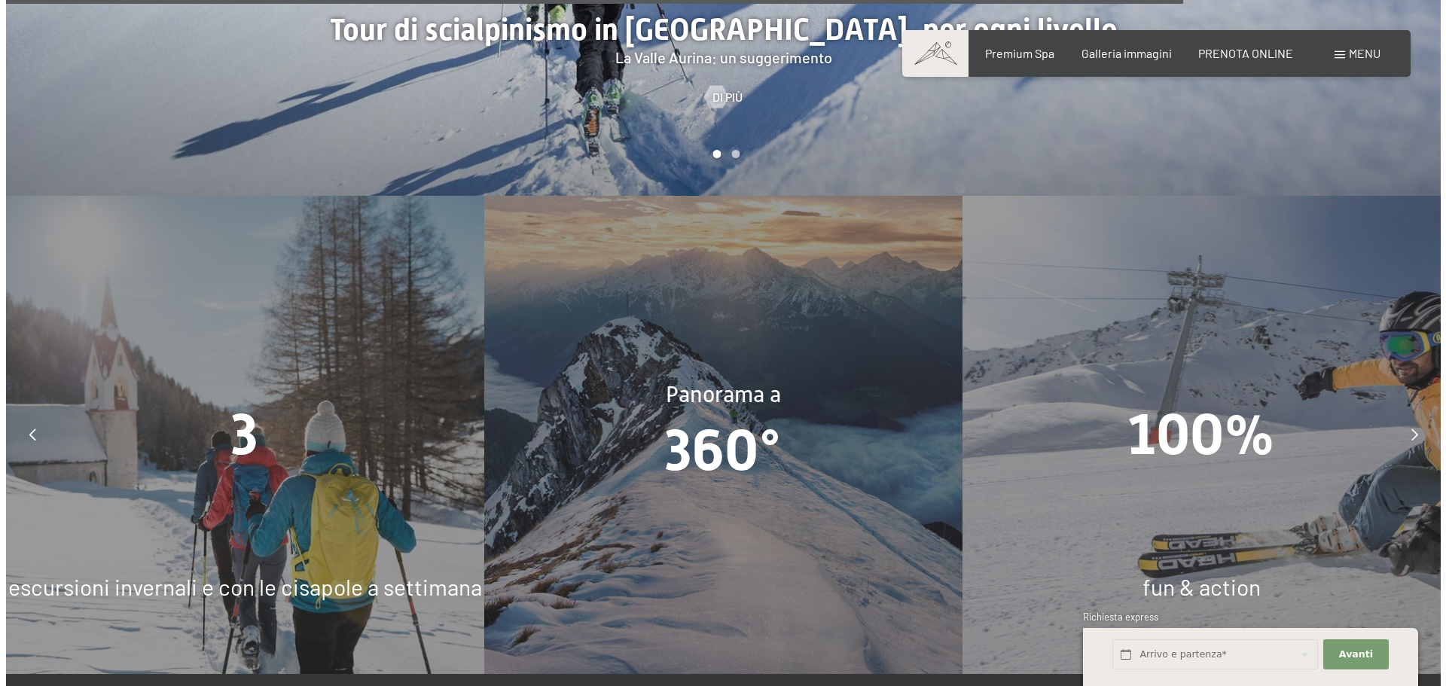
scroll to position [4784, 0]
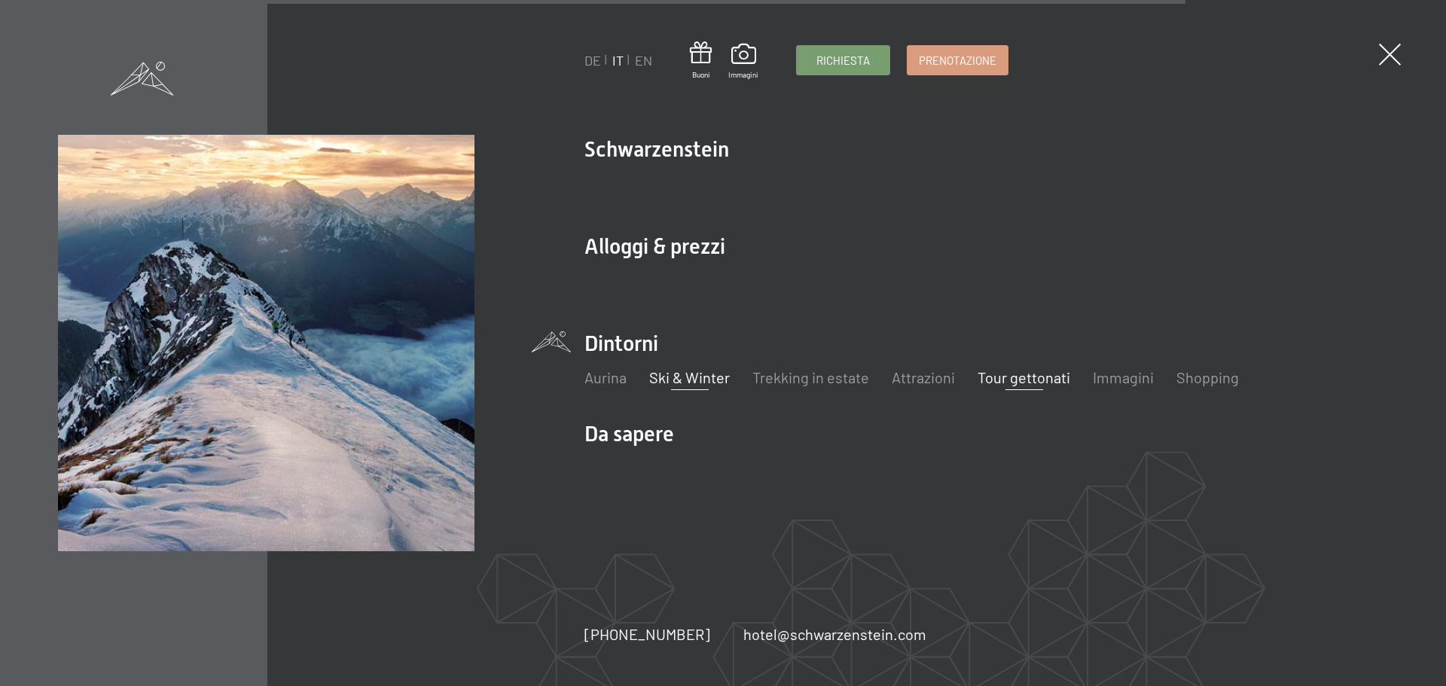
click at [1027, 380] on link "Tour gettonati" at bounding box center [1023, 377] width 93 height 18
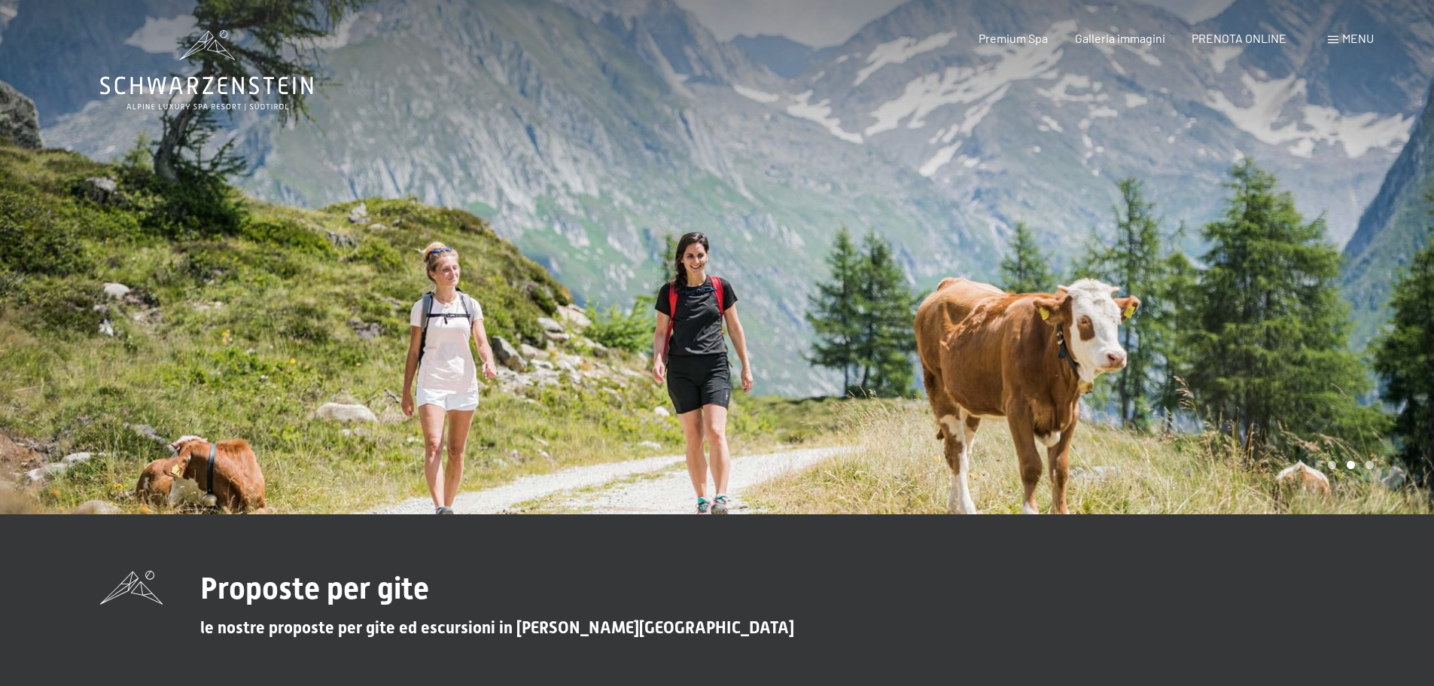
click at [1328, 44] on div "Menu" at bounding box center [1351, 38] width 46 height 17
